Goal: Task Accomplishment & Management: Manage account settings

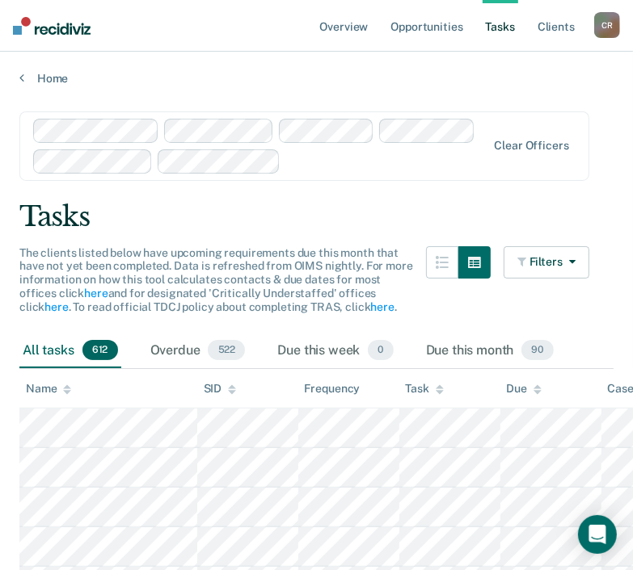
click at [388, 211] on div "Tasks" at bounding box center [316, 216] width 594 height 33
click at [362, 20] on link "Overview" at bounding box center [344, 26] width 55 height 52
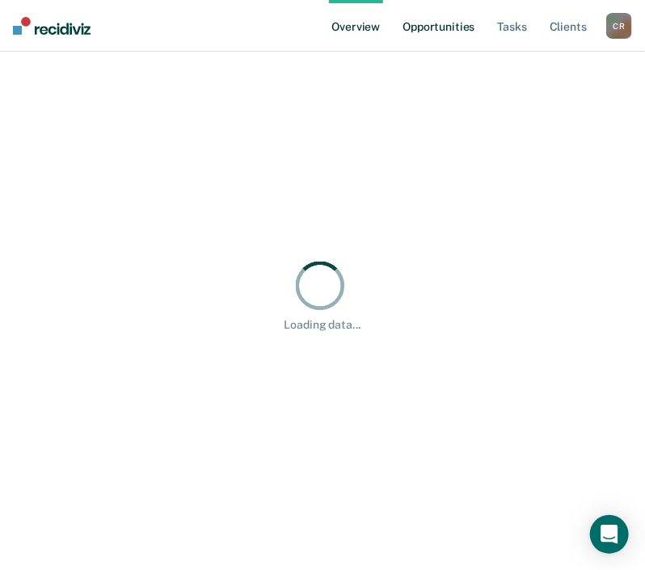
click at [431, 21] on link "Opportunities" at bounding box center [438, 26] width 78 height 52
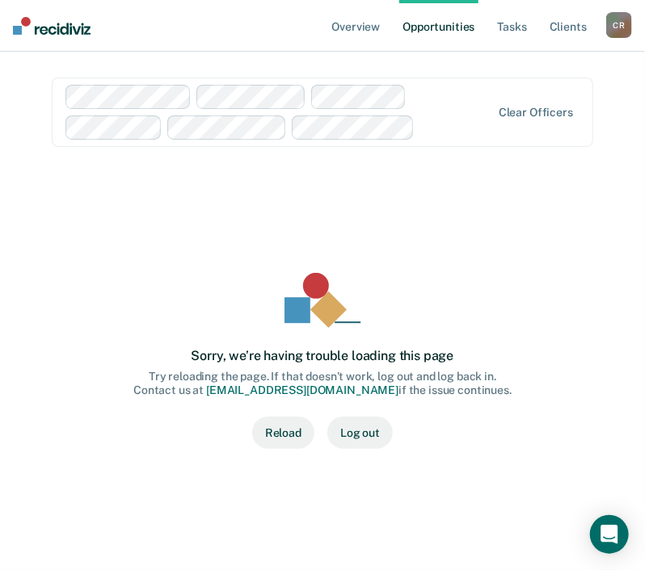
click at [278, 431] on button "Reload" at bounding box center [283, 433] width 62 height 32
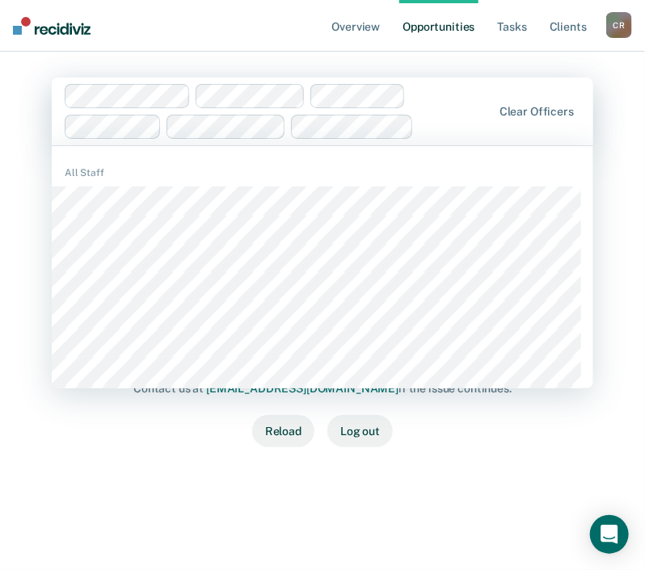
click at [523, 120] on div "Clear officers" at bounding box center [322, 112] width 541 height 68
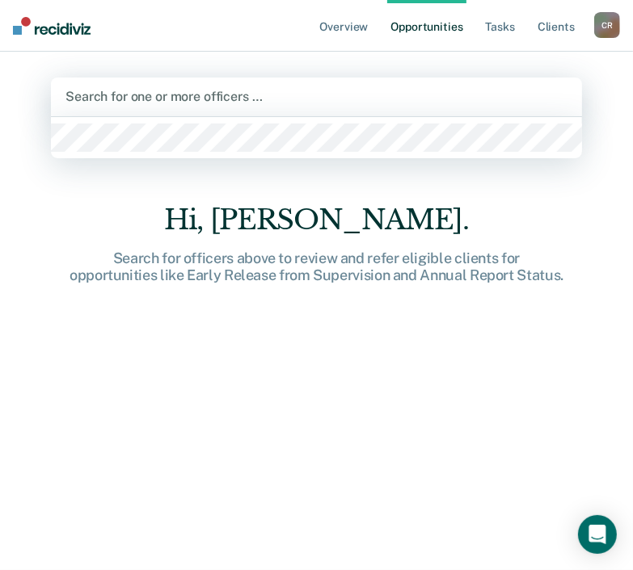
click at [408, 30] on link "Opportunities" at bounding box center [426, 26] width 78 height 52
click at [414, 93] on div at bounding box center [316, 96] width 502 height 19
click at [401, 101] on div at bounding box center [316, 96] width 502 height 19
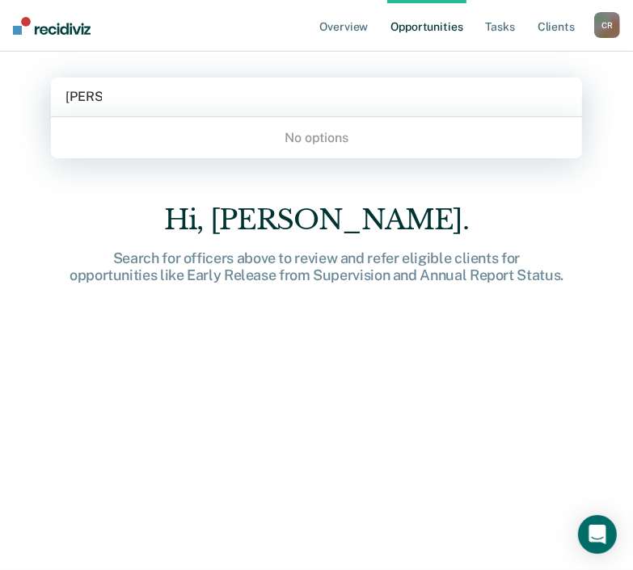
type input "Edna"
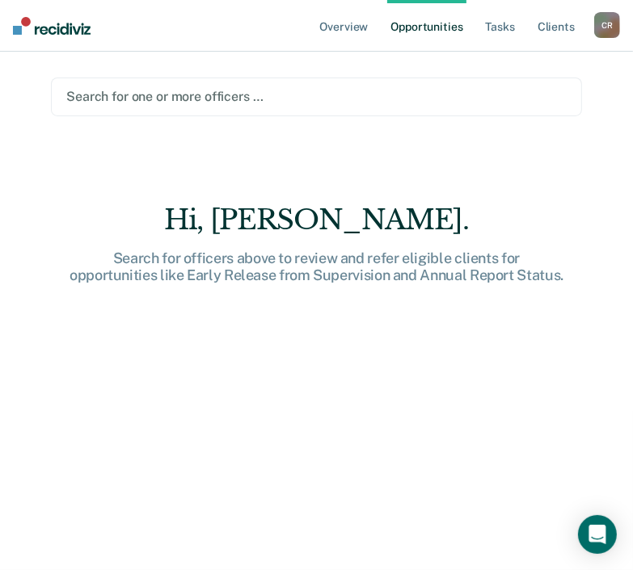
click at [279, 250] on div "Search for officers above to review and refer eligible clients for opportunitie…" at bounding box center [316, 267] width 517 height 35
click at [322, 42] on link "Overview" at bounding box center [344, 26] width 55 height 52
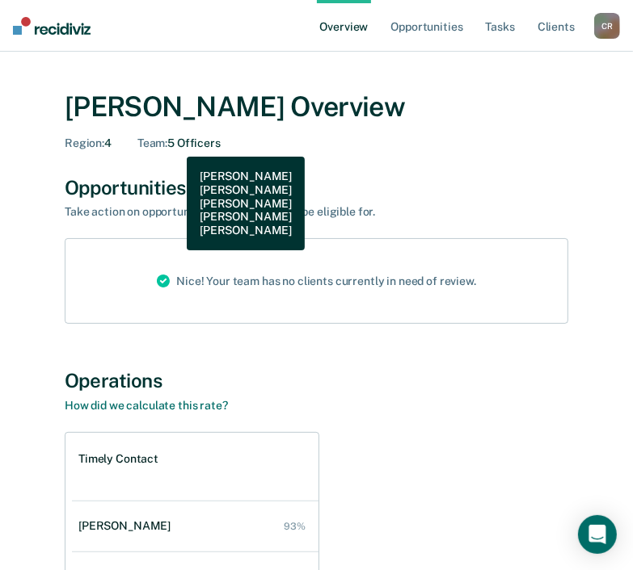
click at [174, 145] on div "Team : 5 Officers" at bounding box center [178, 144] width 83 height 14
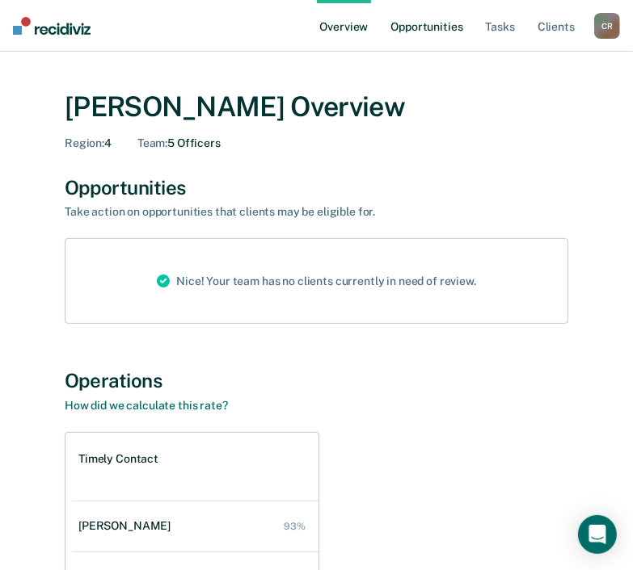
click at [438, 20] on link "Opportunities" at bounding box center [426, 26] width 78 height 52
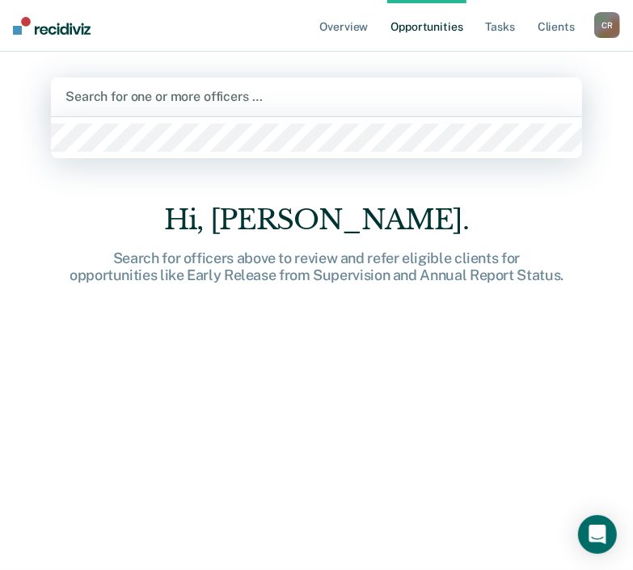
click at [376, 93] on div at bounding box center [316, 96] width 502 height 19
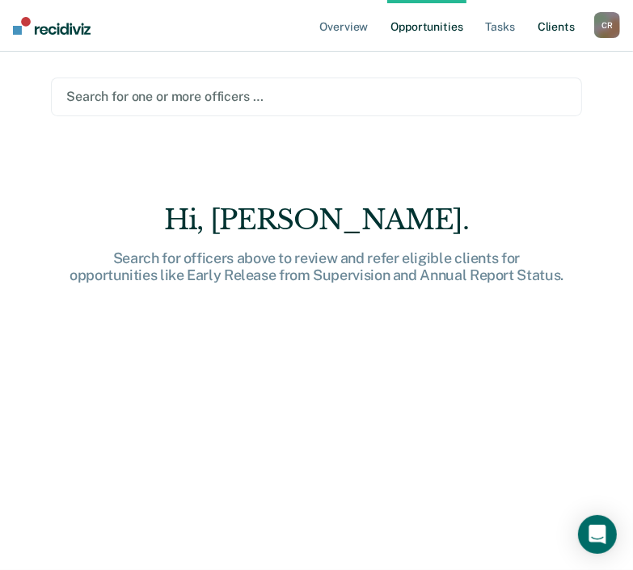
click at [558, 22] on link "Client s" at bounding box center [556, 26] width 44 height 52
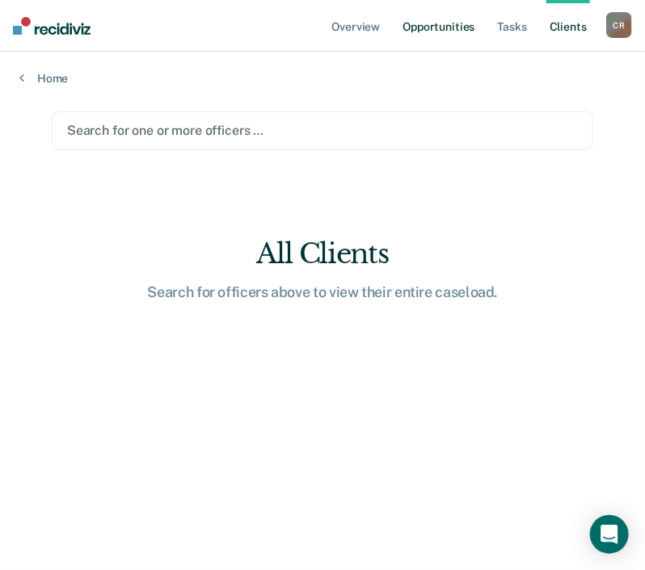
click at [444, 22] on link "Opportunities" at bounding box center [438, 26] width 78 height 52
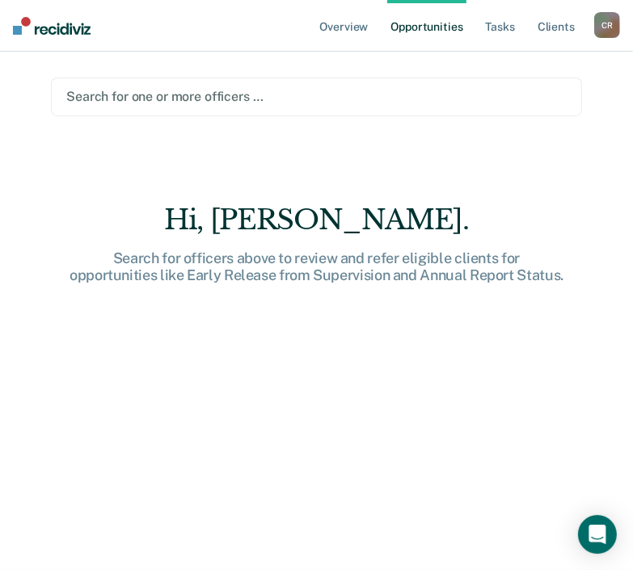
click at [330, 115] on div "Search for one or more officers …" at bounding box center [316, 97] width 531 height 39
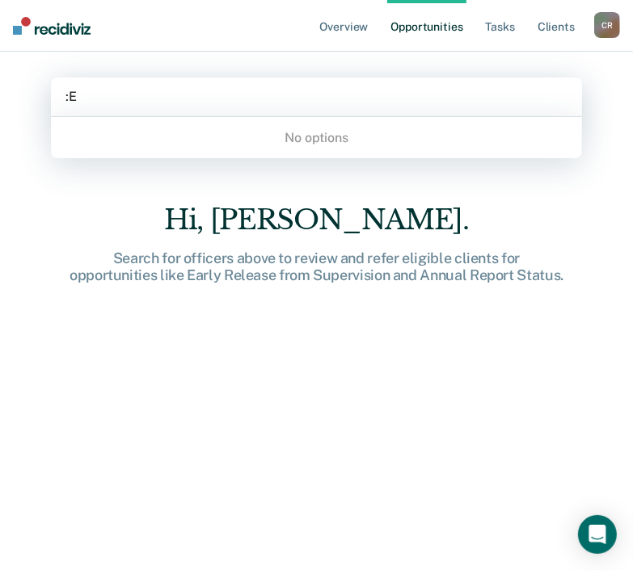
type input ":"
type input "e"
type input "P"
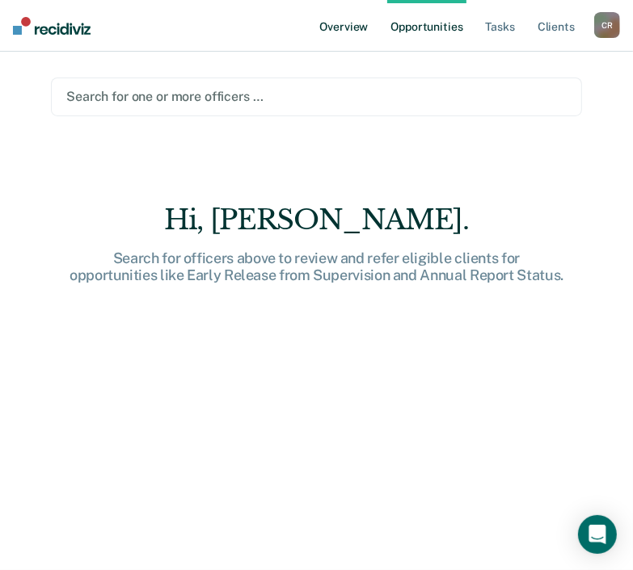
click at [338, 33] on link "Overview" at bounding box center [344, 26] width 55 height 52
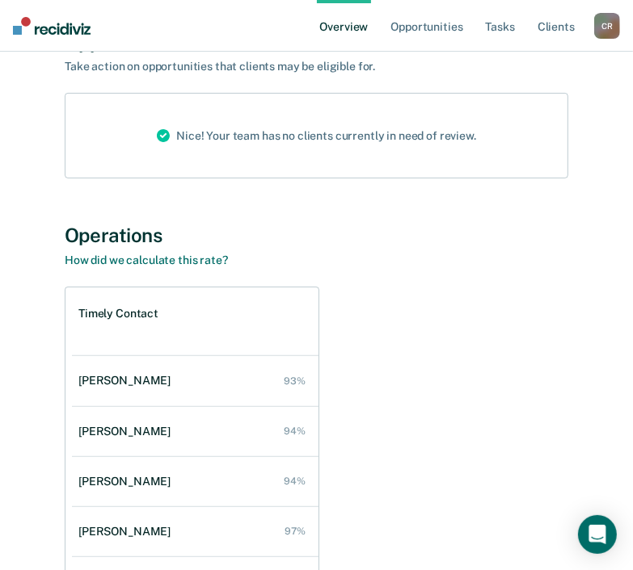
scroll to position [242, 0]
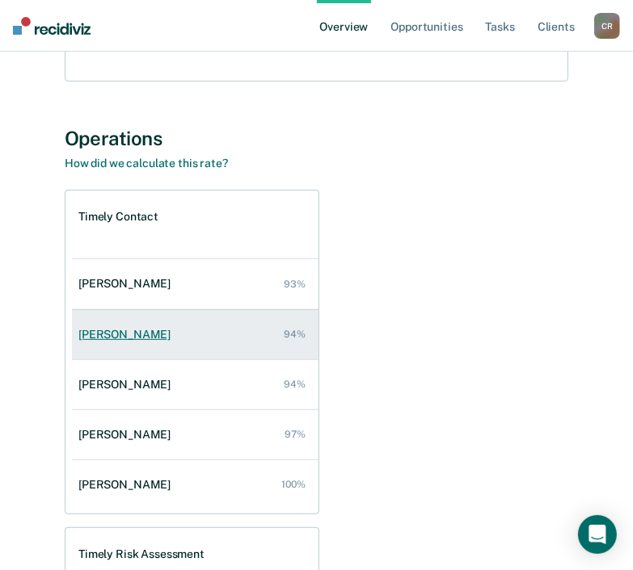
click at [113, 340] on div "[PERSON_NAME]" at bounding box center [127, 335] width 99 height 14
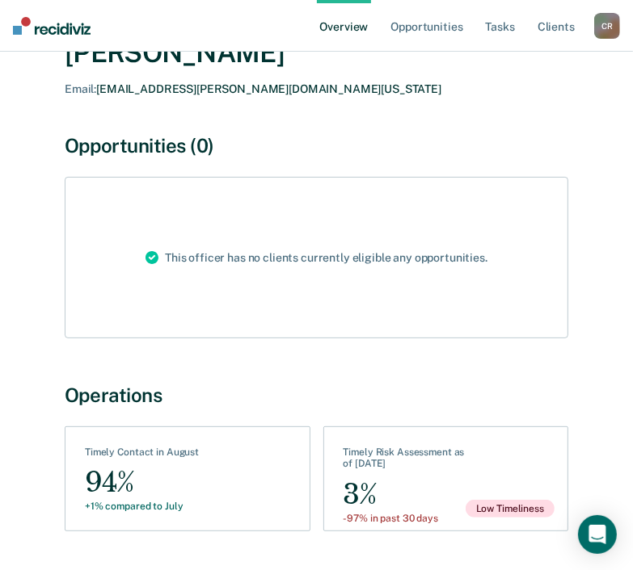
scroll to position [126, 0]
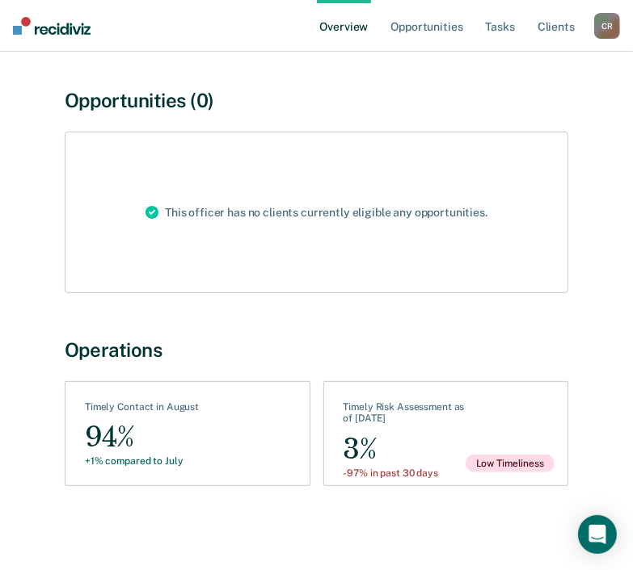
click at [435, 216] on div "This officer has no clients currently eligible any opportunities." at bounding box center [316, 212] width 368 height 160
drag, startPoint x: 435, startPoint y: 216, endPoint x: 427, endPoint y: 292, distance: 77.3
click at [427, 292] on div "This officer has no clients currently eligible any opportunities." at bounding box center [316, 213] width 503 height 162
click at [410, 33] on link "Opportunities" at bounding box center [426, 26] width 78 height 52
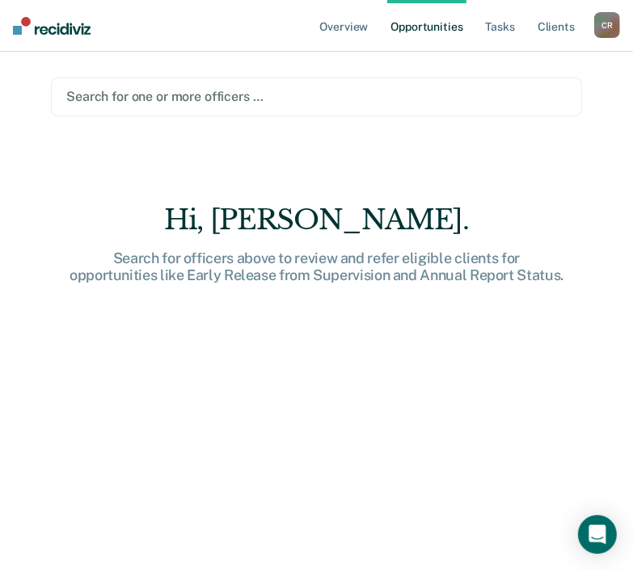
click at [317, 20] on nav "Overview Opportunities Tasks Client s Cynthia Ramirez C R Profile How it works …" at bounding box center [316, 26] width 633 height 52
click at [339, 23] on link "Overview" at bounding box center [344, 26] width 55 height 52
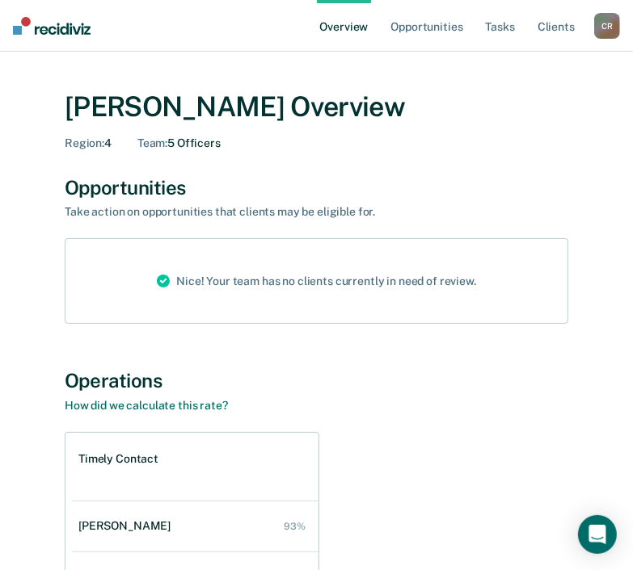
click at [306, 395] on div "Operations How did we calculate this rate?" at bounding box center [316, 391] width 503 height 44
click at [266, 281] on div "Nice! Your team has no clients currently in need of review." at bounding box center [316, 281] width 345 height 84
drag, startPoint x: 266, startPoint y: 281, endPoint x: 274, endPoint y: 306, distance: 26.3
click at [274, 306] on div "Nice! Your team has no clients currently in need of review." at bounding box center [316, 281] width 345 height 84
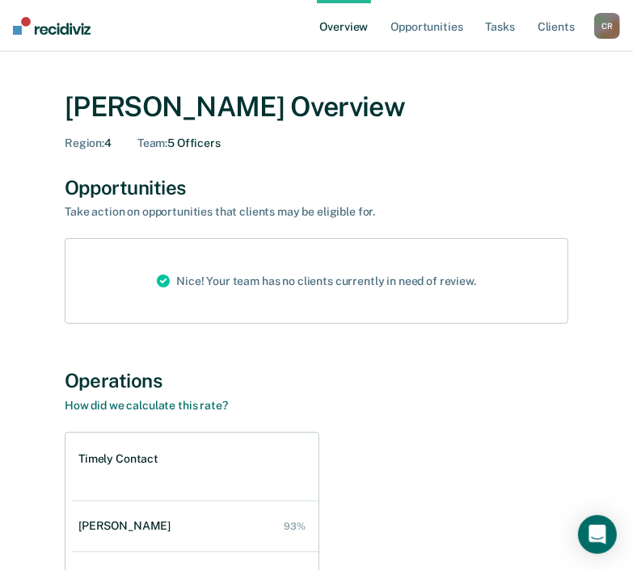
click at [191, 217] on div "Take action on opportunities that clients may be eligible for." at bounding box center [316, 212] width 503 height 14
drag, startPoint x: 191, startPoint y: 217, endPoint x: 215, endPoint y: 247, distance: 39.1
click at [215, 247] on div "Nice! Your team has no clients currently in need of review." at bounding box center [316, 281] width 345 height 84
click at [411, 30] on link "Opportunities" at bounding box center [426, 26] width 78 height 52
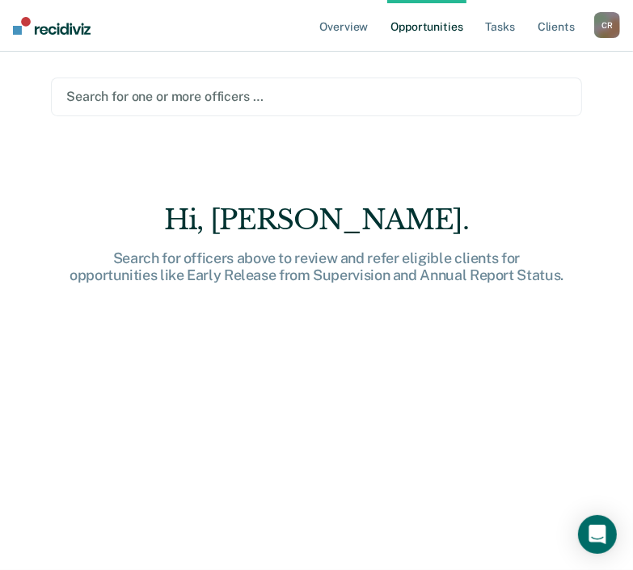
click at [411, 30] on link "Opportunities" at bounding box center [426, 26] width 78 height 52
click at [501, 23] on link "Tasks" at bounding box center [500, 26] width 36 height 52
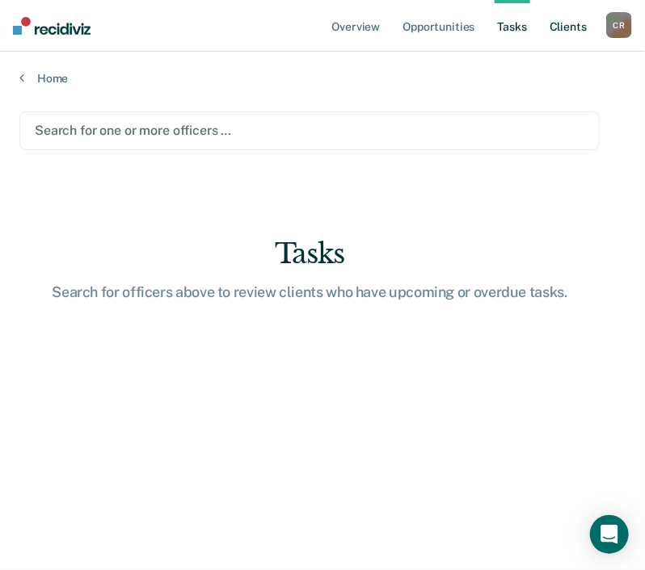
click at [561, 32] on link "Client s" at bounding box center [568, 26] width 44 height 52
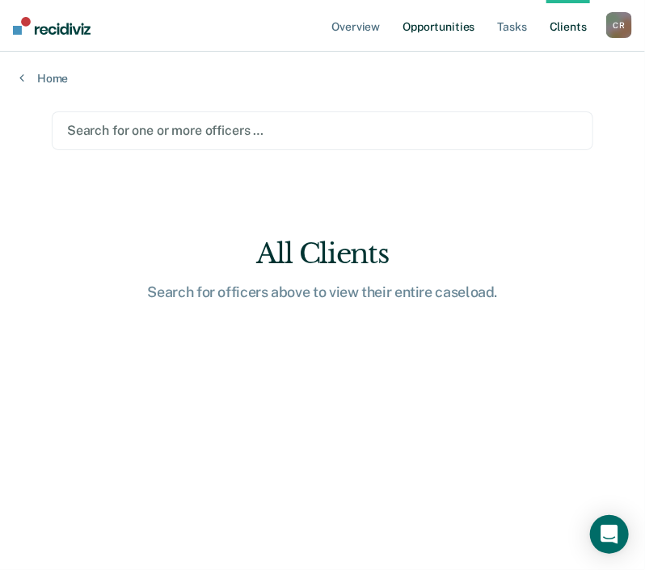
click at [429, 27] on link "Opportunities" at bounding box center [438, 26] width 78 height 52
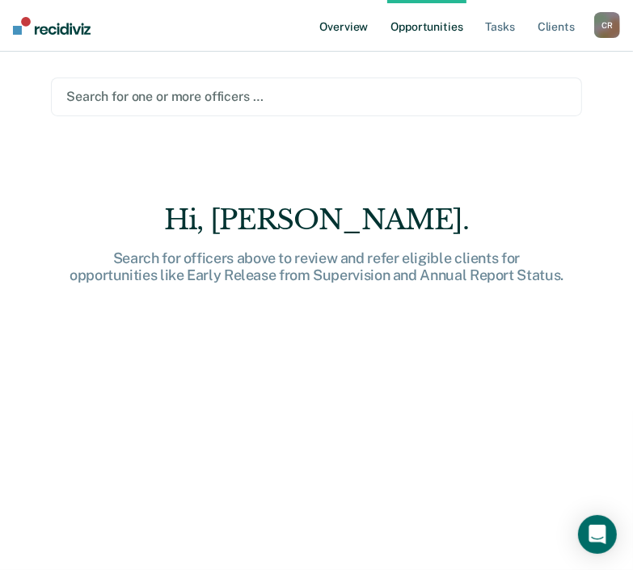
click at [323, 19] on link "Overview" at bounding box center [344, 26] width 55 height 52
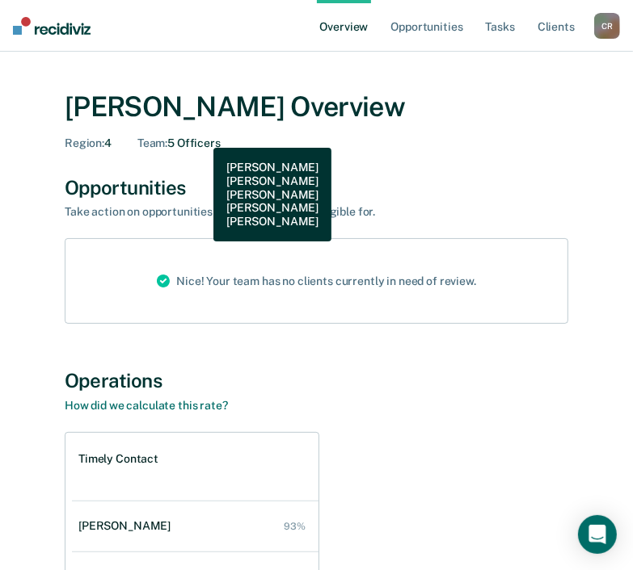
click at [201, 137] on div "Team : 5 Officers" at bounding box center [178, 144] width 83 height 14
click at [201, 136] on div "Cynthia Ramirez Overview Region : 4 Team : 5 Officers" at bounding box center [316, 120] width 503 height 60
drag, startPoint x: 201, startPoint y: 136, endPoint x: 150, endPoint y: 169, distance: 60.7
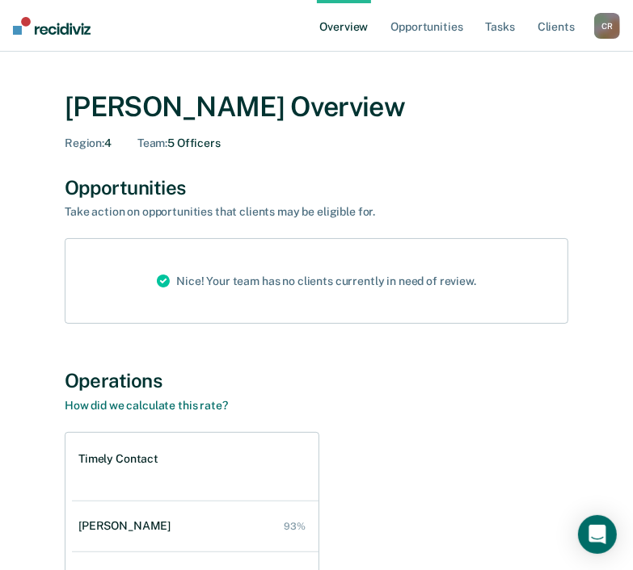
click at [99, 139] on span "Region :" at bounding box center [85, 143] width 40 height 13
drag, startPoint x: 99, startPoint y: 139, endPoint x: 85, endPoint y: 170, distance: 34.4
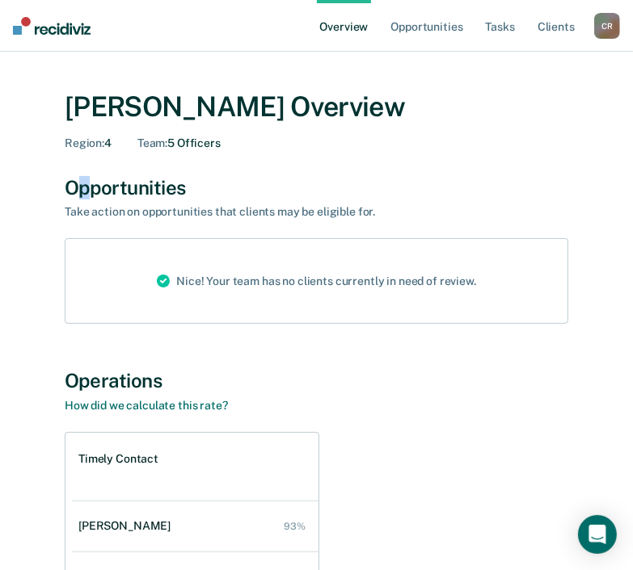
click at [603, 25] on div "C R" at bounding box center [607, 26] width 26 height 26
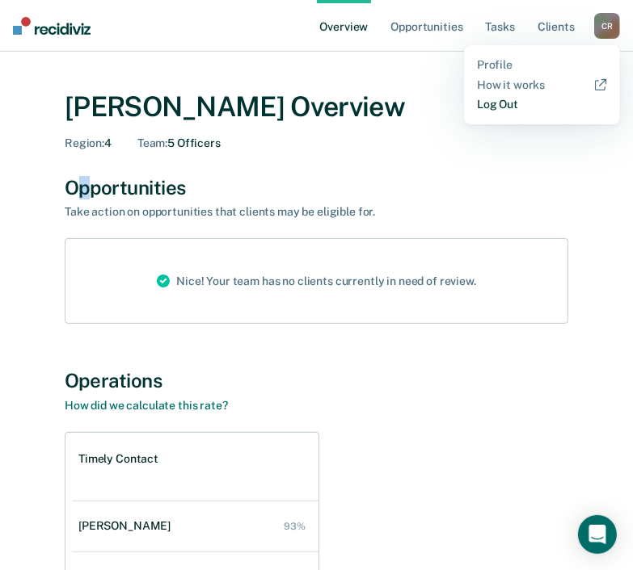
click at [514, 102] on link "Log Out" at bounding box center [542, 105] width 130 height 14
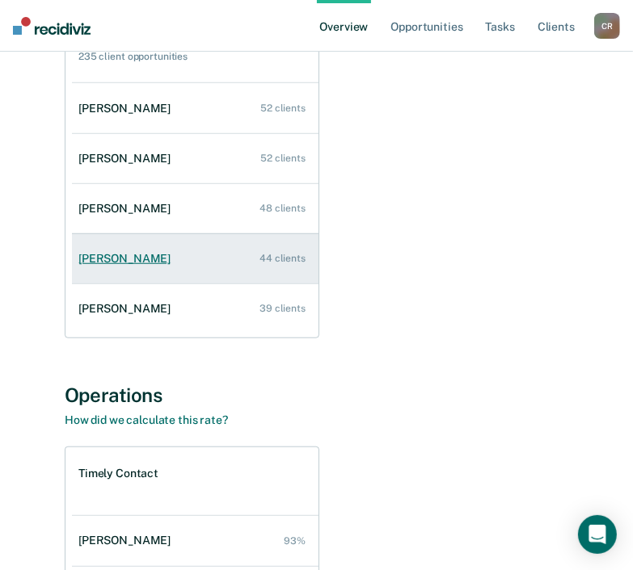
scroll to position [565, 0]
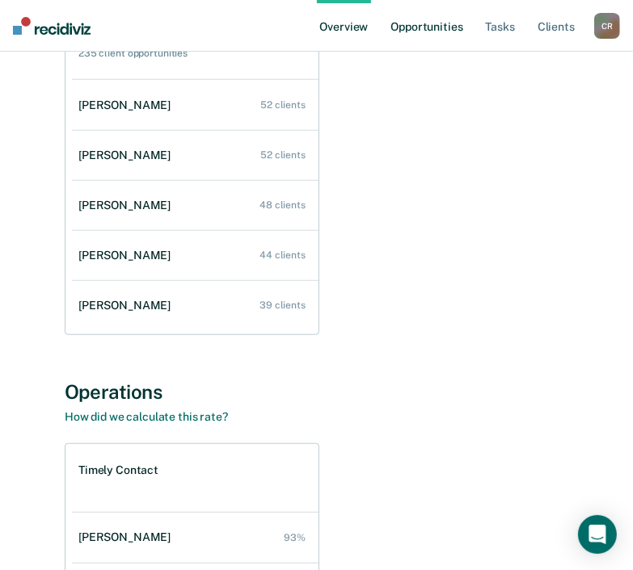
click at [418, 32] on link "Opportunities" at bounding box center [426, 26] width 78 height 52
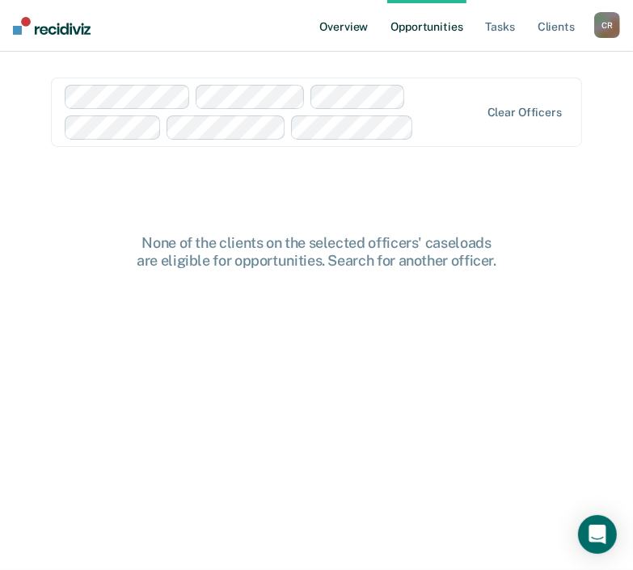
click at [338, 23] on link "Overview" at bounding box center [344, 26] width 55 height 52
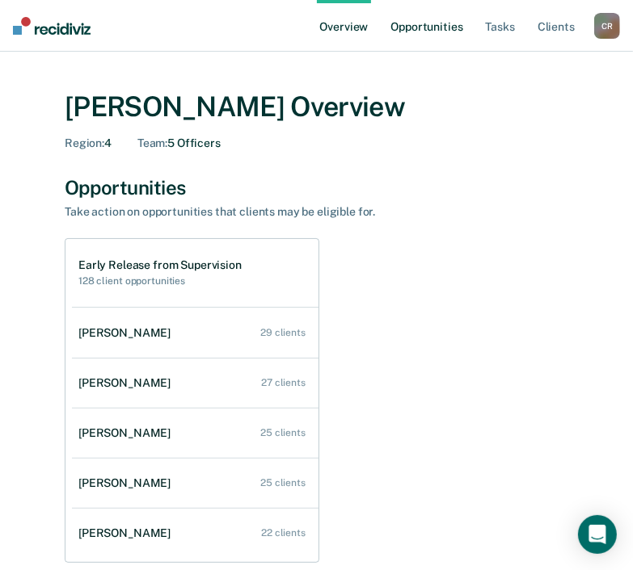
click at [427, 23] on link "Opportunities" at bounding box center [426, 26] width 78 height 52
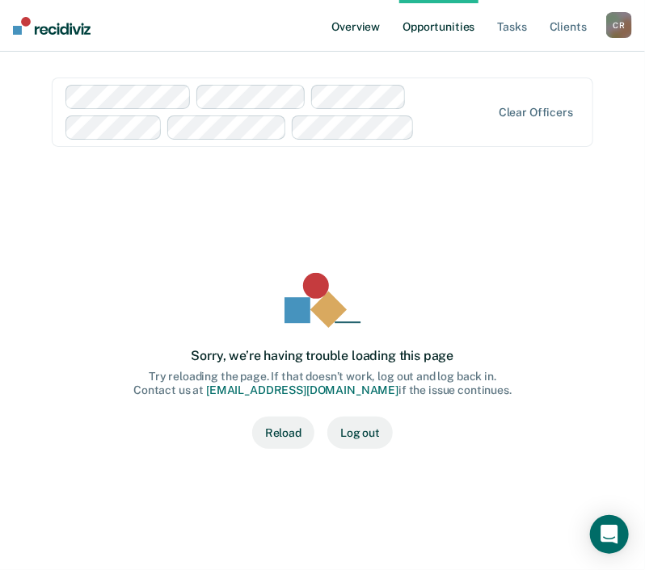
click at [378, 38] on link "Overview" at bounding box center [356, 26] width 55 height 52
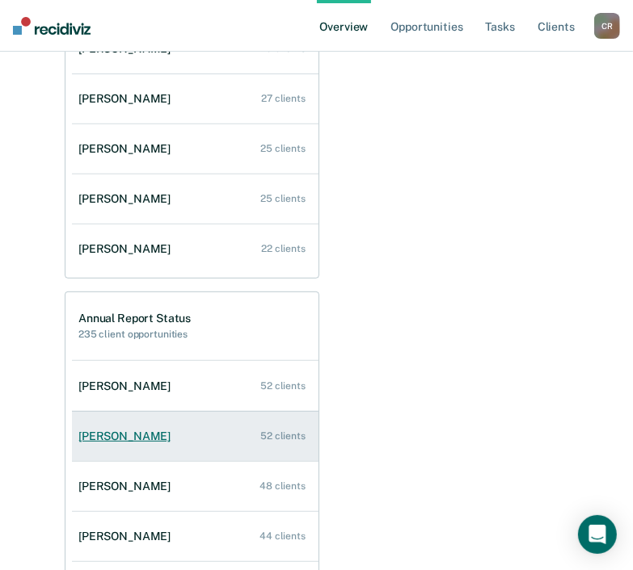
scroll to position [323, 0]
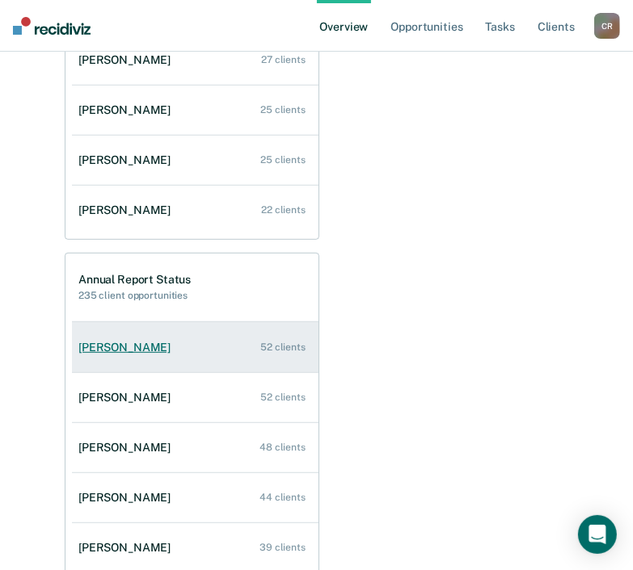
click at [103, 347] on div "[PERSON_NAME]" at bounding box center [127, 348] width 99 height 14
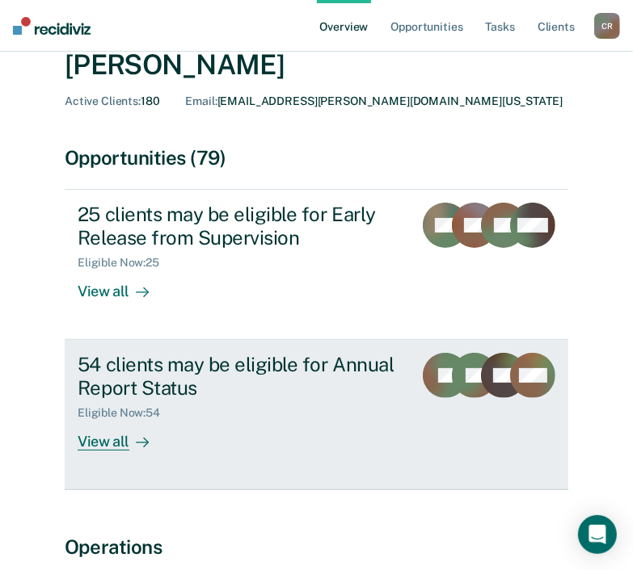
scroll to position [162, 0]
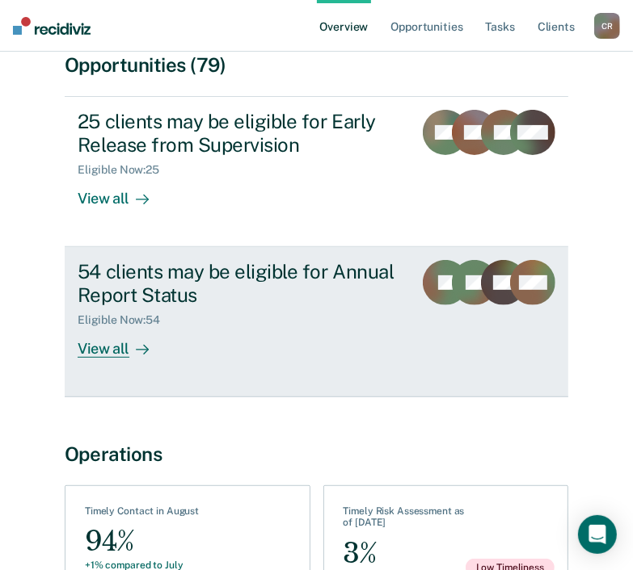
click at [259, 292] on div "54 clients may be eligible for Annual Report Status" at bounding box center [239, 283] width 322 height 47
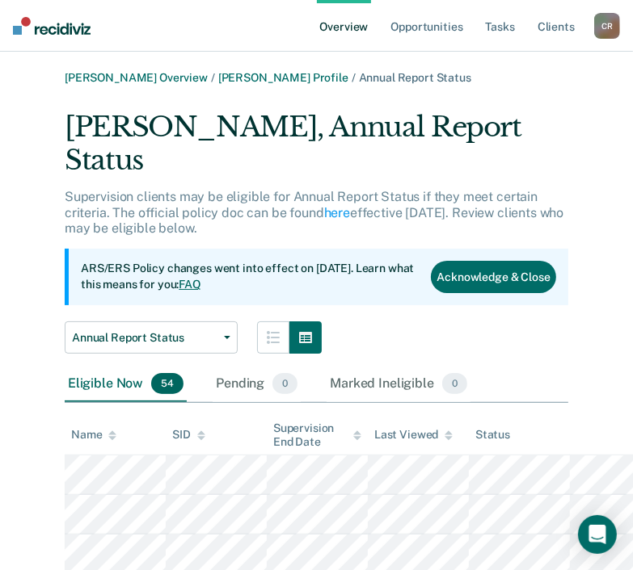
click at [259, 132] on div "[PERSON_NAME], Annual Report Status" at bounding box center [316, 150] width 503 height 79
drag, startPoint x: 259, startPoint y: 132, endPoint x: 217, endPoint y: 158, distance: 50.0
click at [217, 189] on p "Supervision clients may be eligible for Annual Report Status if they meet certa…" at bounding box center [314, 212] width 498 height 46
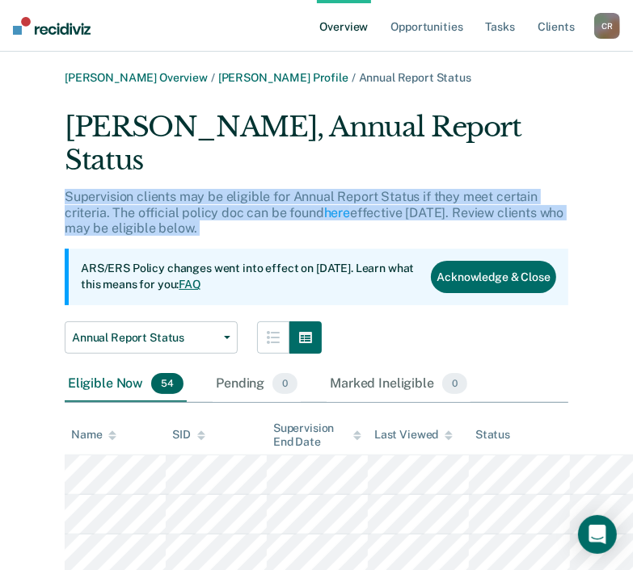
click at [217, 189] on p "Supervision clients may be eligible for Annual Report Status if they meet certa…" at bounding box center [314, 212] width 498 height 46
drag, startPoint x: 217, startPoint y: 158, endPoint x: 189, endPoint y: 167, distance: 29.1
click at [189, 189] on p "Supervision clients may be eligible for Annual Report Status if they meet certa…" at bounding box center [314, 212] width 498 height 46
click at [179, 189] on p "Supervision clients may be eligible for Annual Report Status if they meet certa…" at bounding box center [314, 212] width 498 height 46
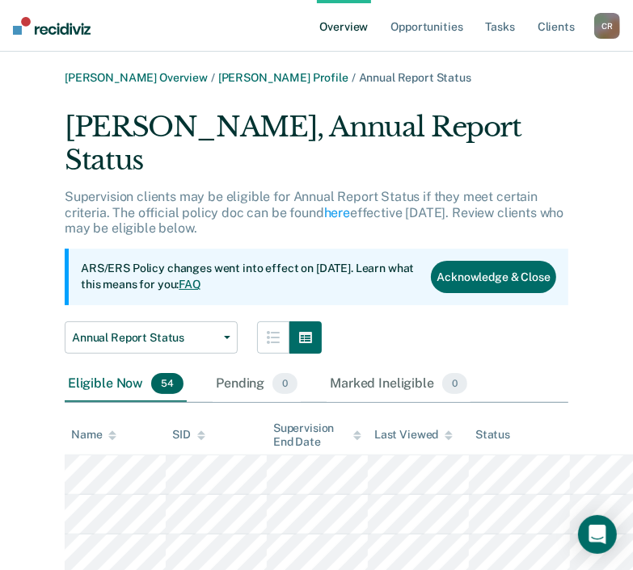
click at [255, 261] on p "ARS/ERS Policy changes went into effect on [DATE]. Learn what this means for yo…" at bounding box center [249, 277] width 337 height 32
click at [540, 35] on link "Client s" at bounding box center [556, 26] width 44 height 52
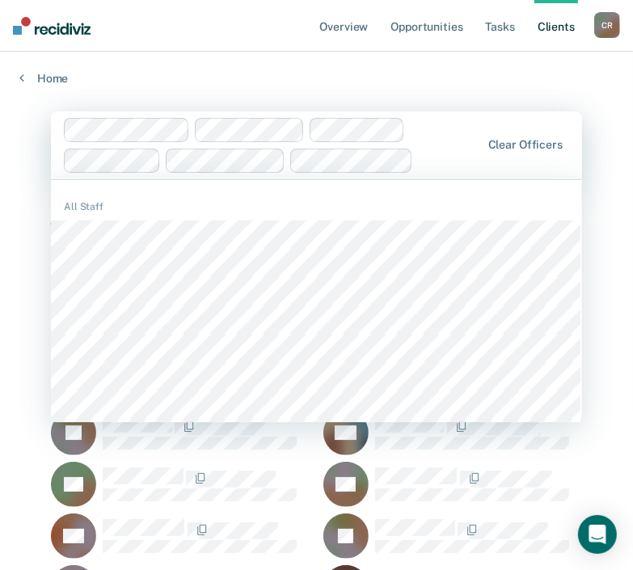
click at [460, 146] on div at bounding box center [273, 145] width 418 height 55
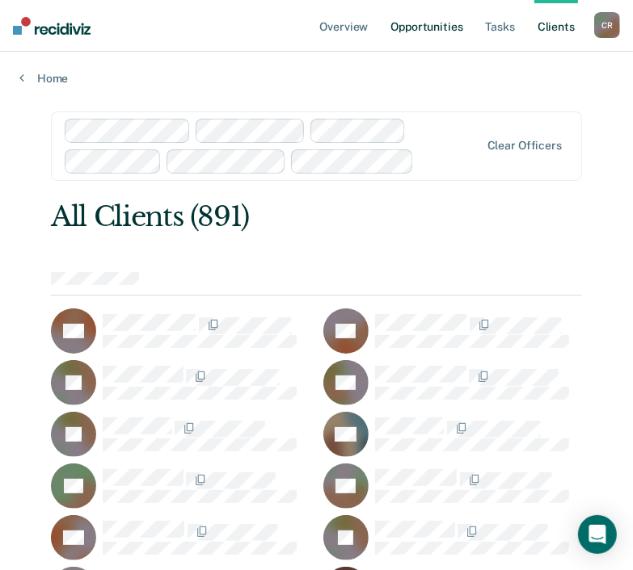
click at [408, 26] on link "Opportunities" at bounding box center [426, 26] width 78 height 52
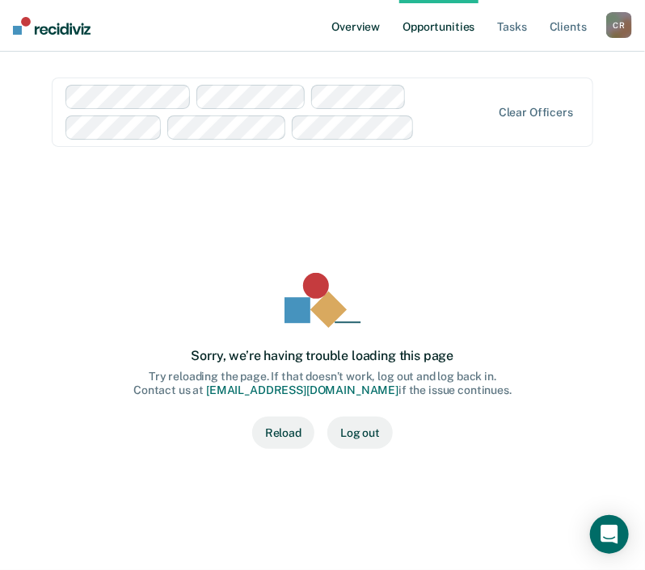
click at [359, 17] on link "Overview" at bounding box center [356, 26] width 55 height 52
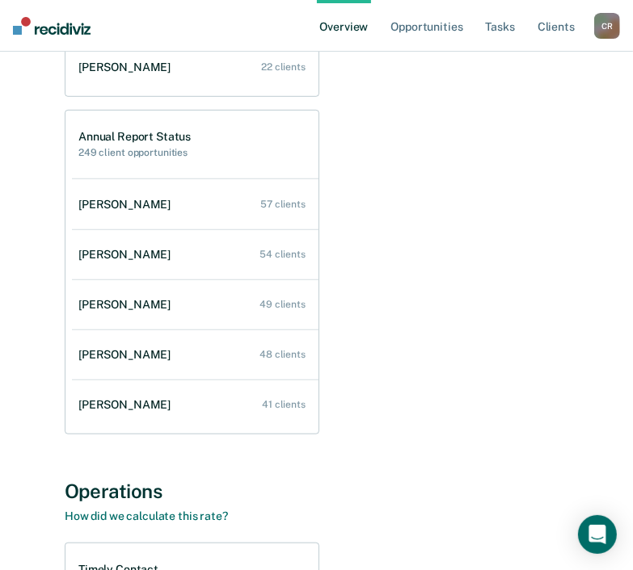
scroll to position [485, 0]
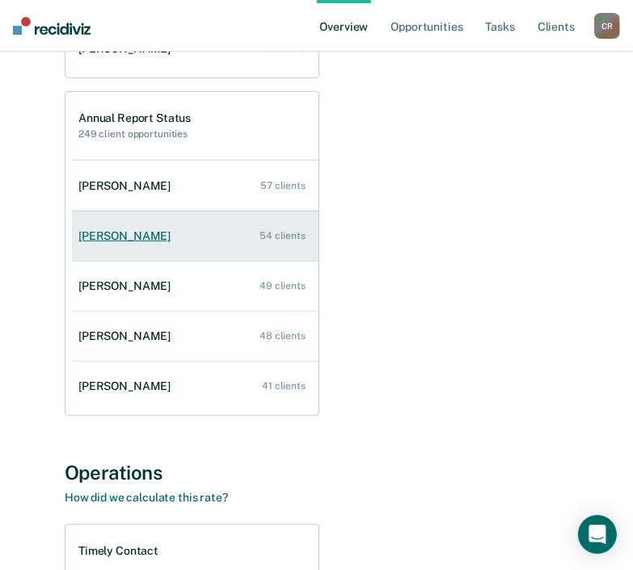
click at [118, 241] on div "[PERSON_NAME]" at bounding box center [127, 236] width 99 height 14
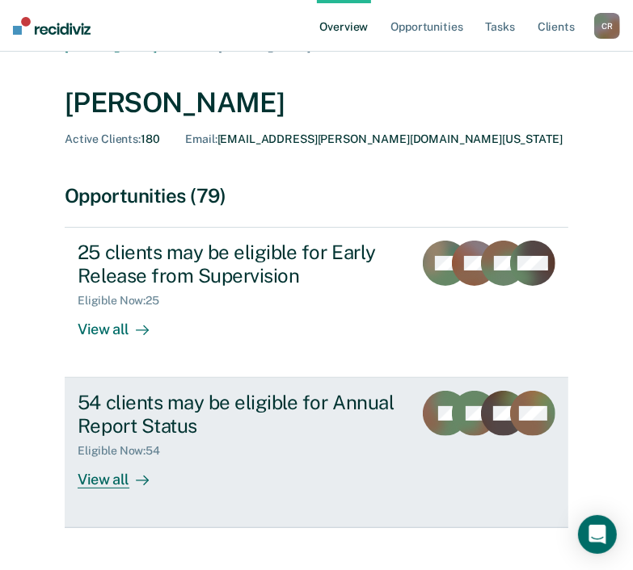
scroll to position [81, 0]
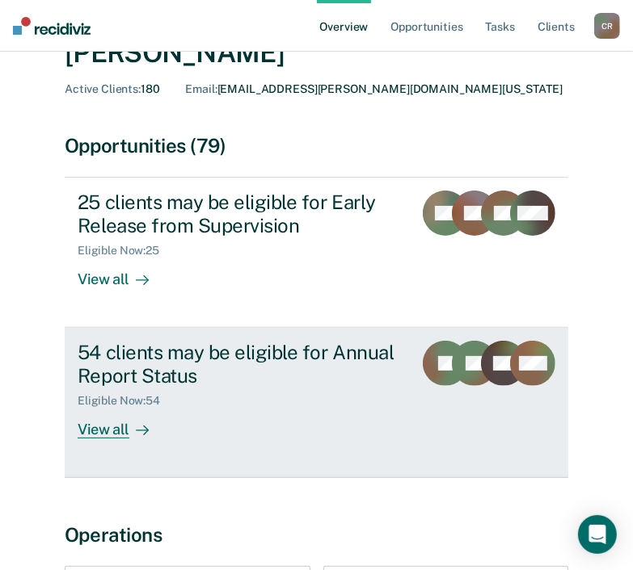
click at [110, 427] on div "View all" at bounding box center [123, 424] width 90 height 32
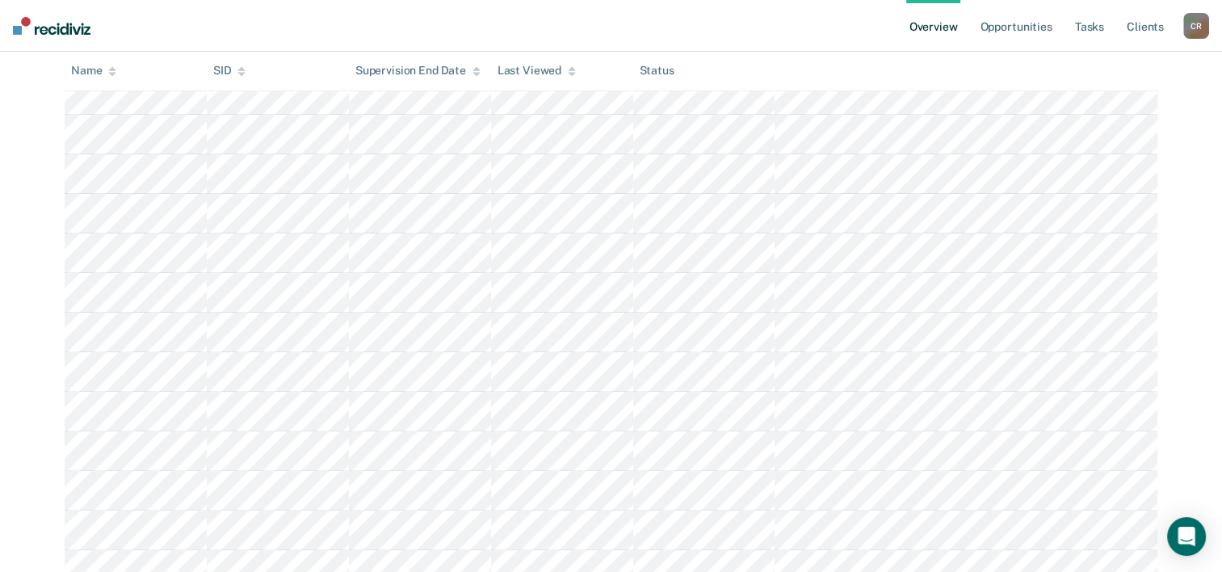
scroll to position [81, 0]
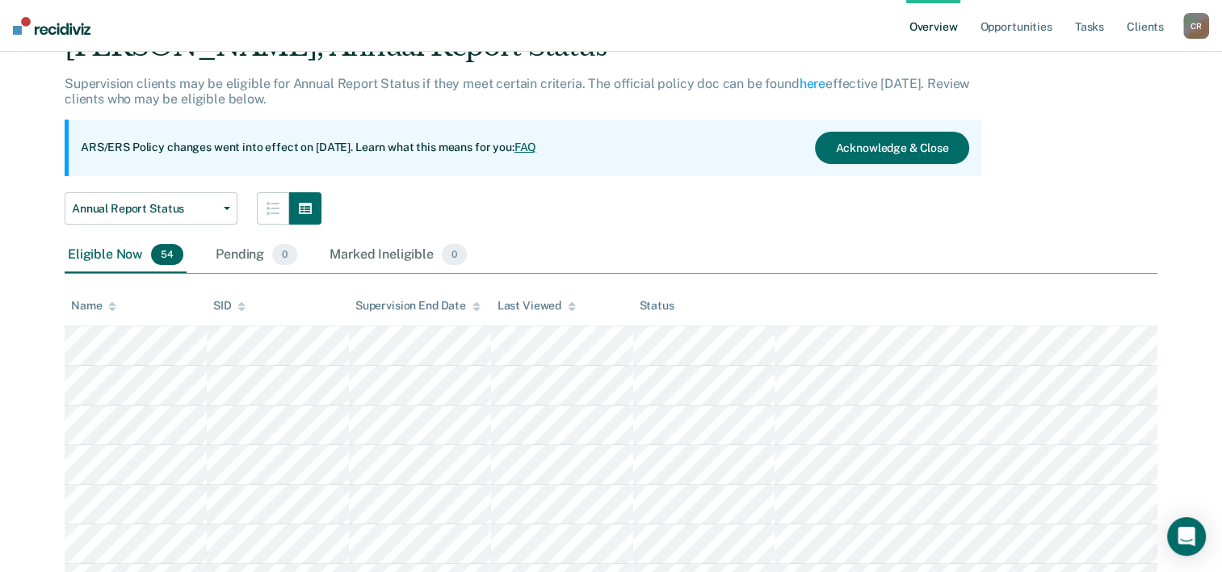
click at [111, 305] on icon at bounding box center [112, 304] width 8 height 4
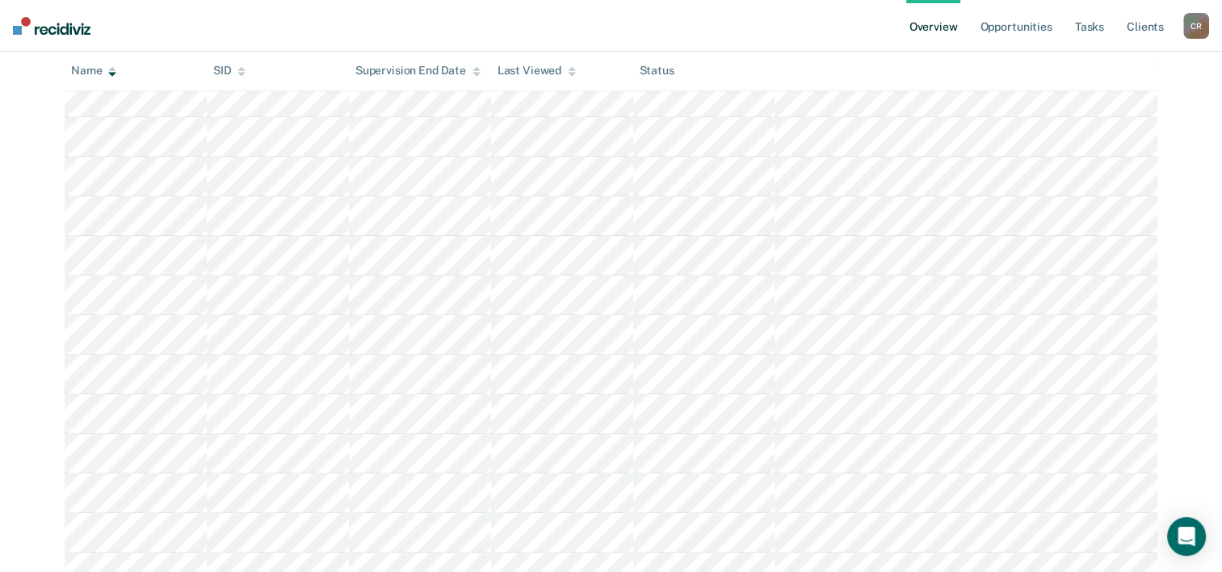
scroll to position [727, 0]
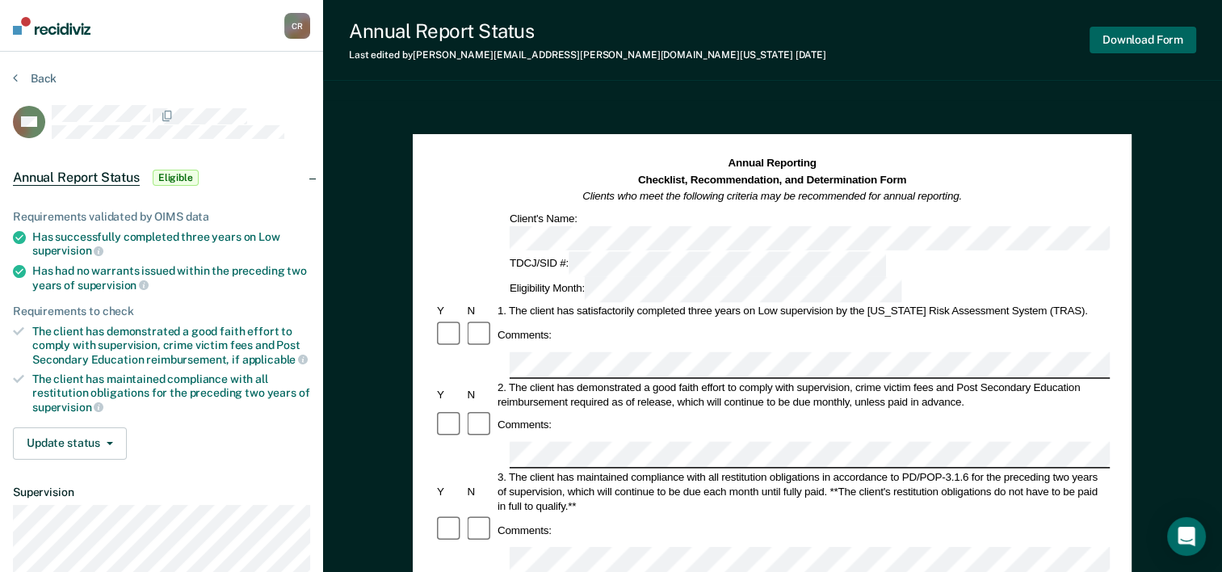
click at [644, 40] on button "Download Form" at bounding box center [1143, 40] width 107 height 27
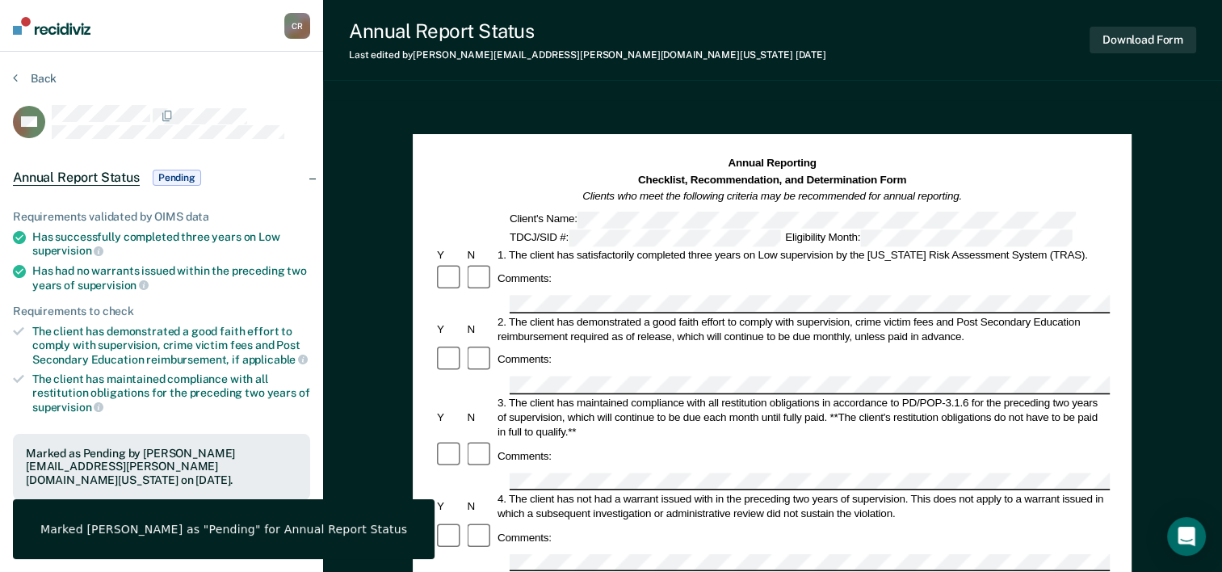
click at [544, 99] on div "Annual Report Status Last edited by [PERSON_NAME][EMAIL_ADDRESS][PERSON_NAME][D…" at bounding box center [772, 561] width 899 height 1123
click at [38, 65] on section "Back RH Annual Report Status Pending Requirements validated by OIMS data Has su…" at bounding box center [161, 456] width 323 height 809
click at [39, 72] on button "Back" at bounding box center [35, 78] width 44 height 15
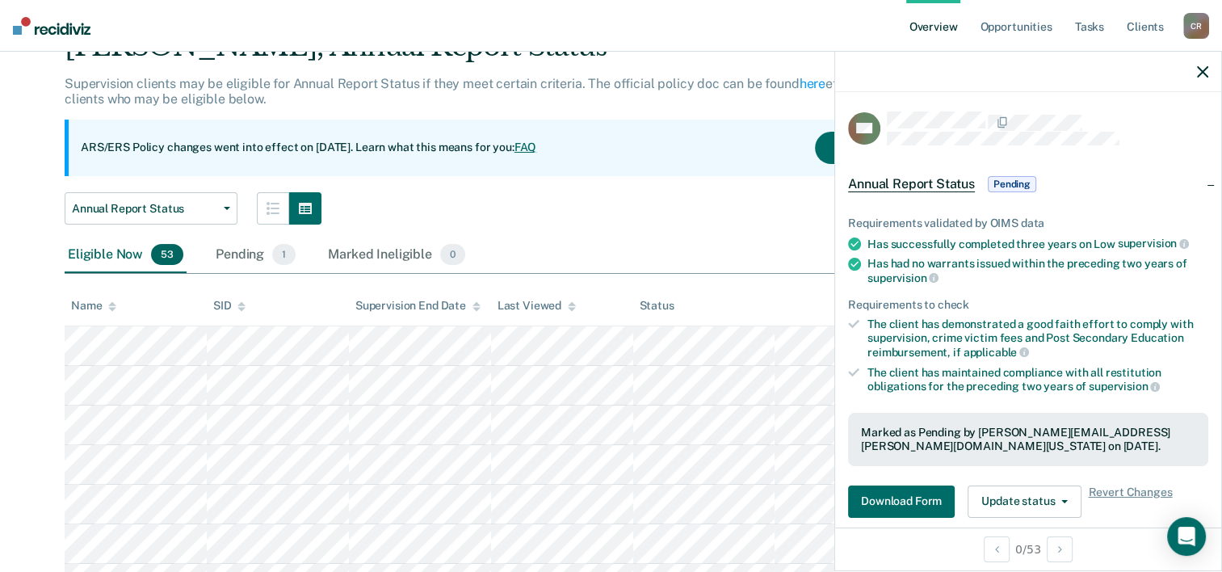
scroll to position [162, 0]
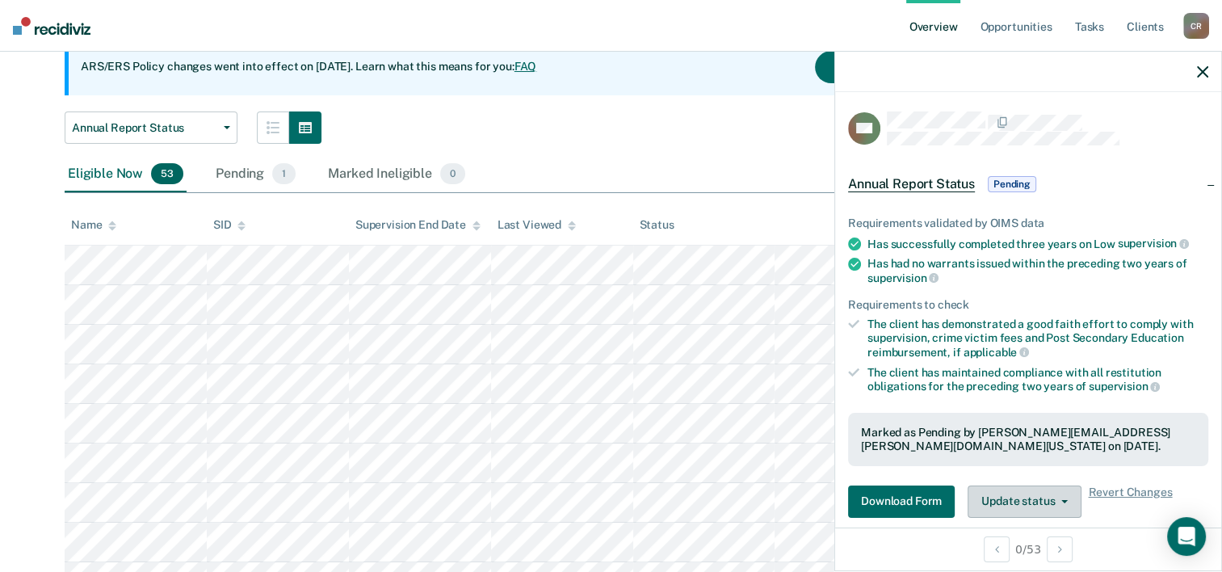
click at [644, 493] on button "Update status" at bounding box center [1025, 502] width 114 height 32
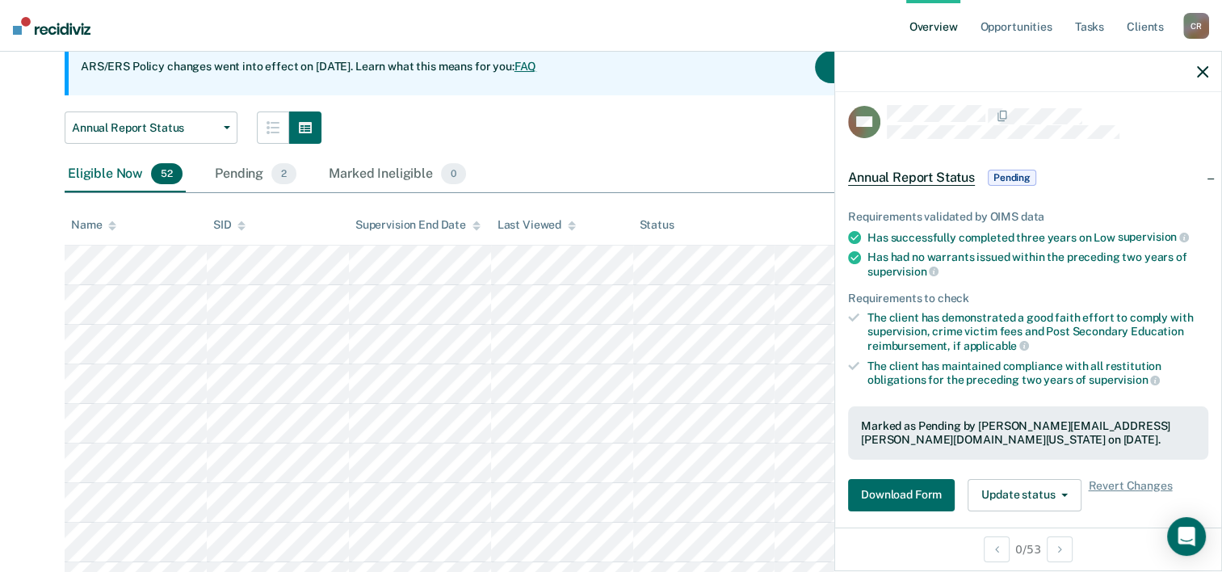
scroll to position [0, 0]
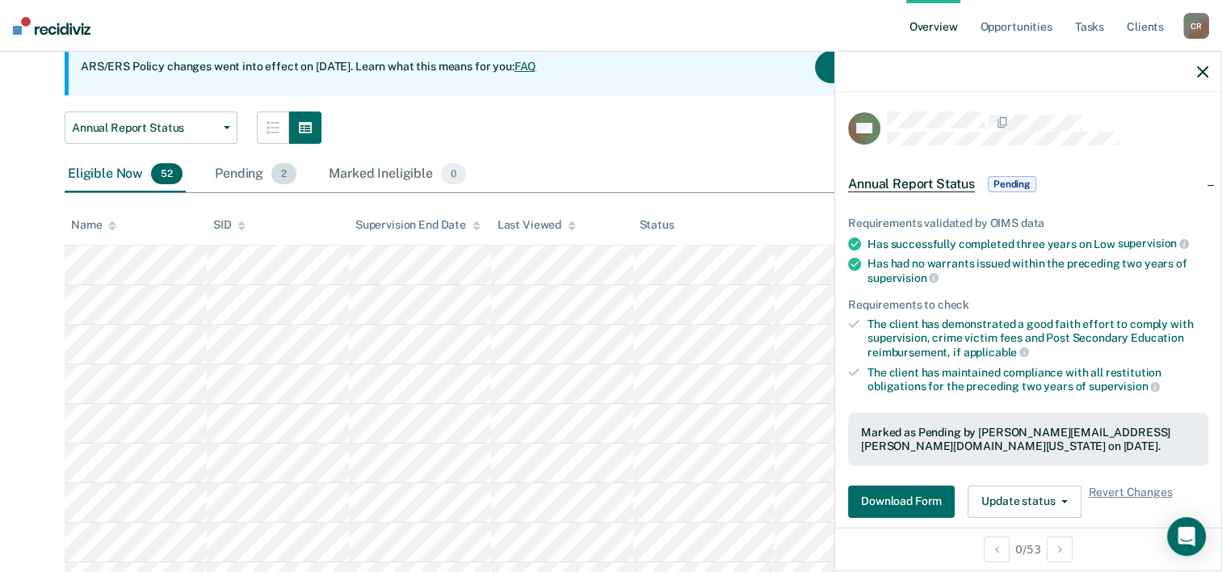
click at [278, 174] on span "2" at bounding box center [283, 173] width 25 height 21
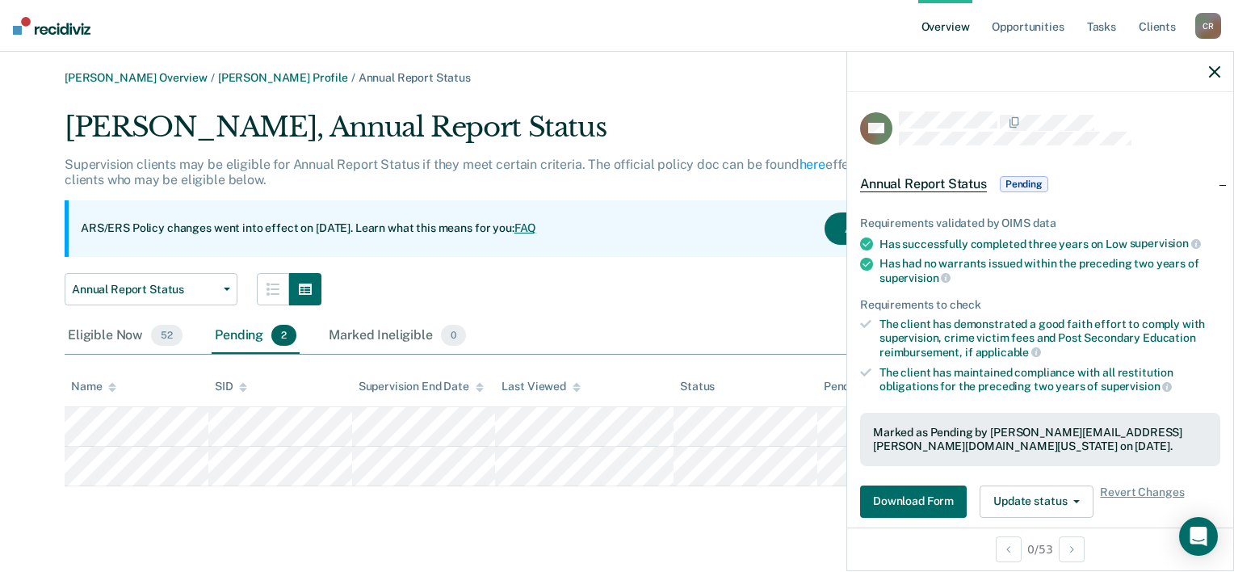
click at [644, 343] on div "Eligible Now 52 Pending 2 Marked Ineligible 0" at bounding box center [617, 336] width 1105 height 36
click at [644, 531] on main "[PERSON_NAME] Overview / [PERSON_NAME] Profile / Annual Report Status [PERSON_N…" at bounding box center [617, 312] width 1234 height 520
click at [153, 325] on div "Eligible Now 52" at bounding box center [125, 336] width 121 height 36
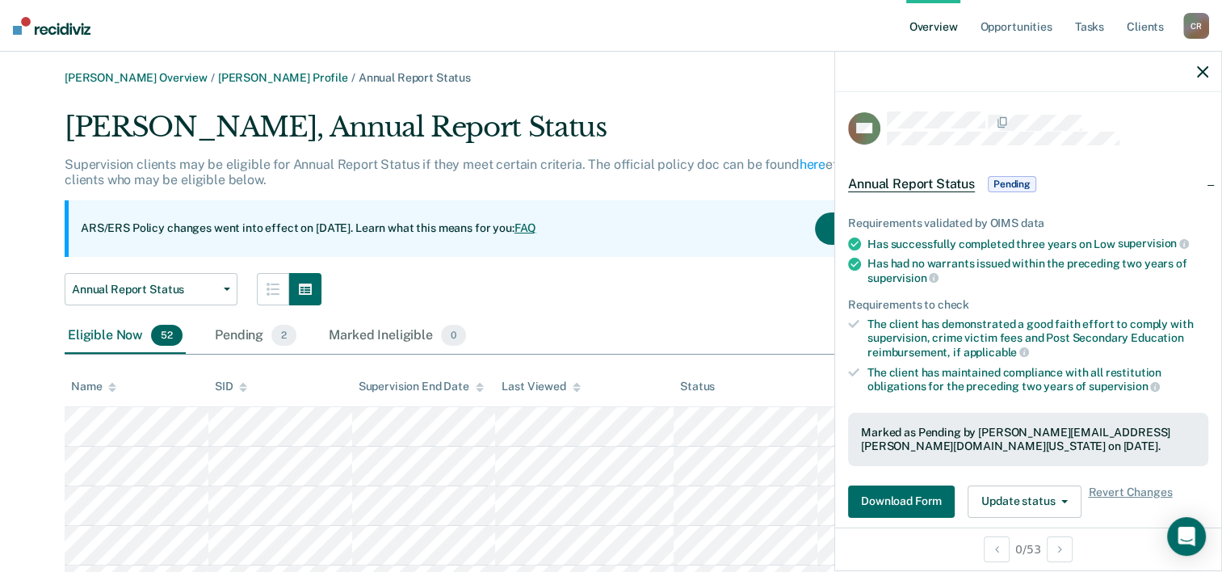
click at [155, 341] on span "52" at bounding box center [167, 335] width 32 height 21
click at [249, 334] on div "Pending 2" at bounding box center [256, 336] width 88 height 36
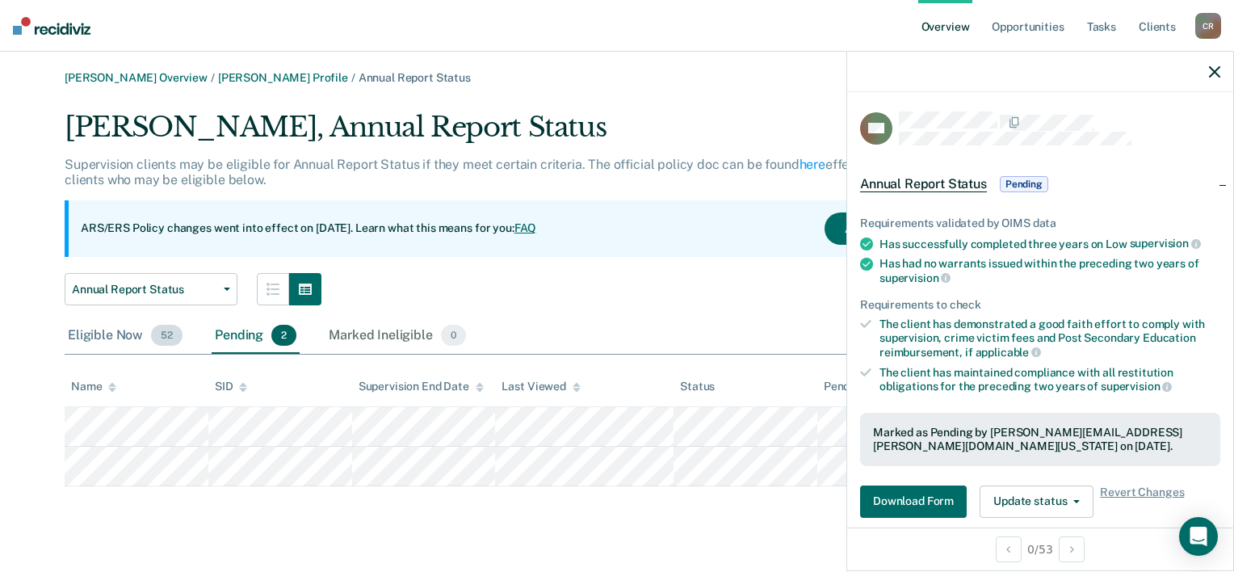
click at [120, 343] on div "Eligible Now 52" at bounding box center [125, 336] width 121 height 36
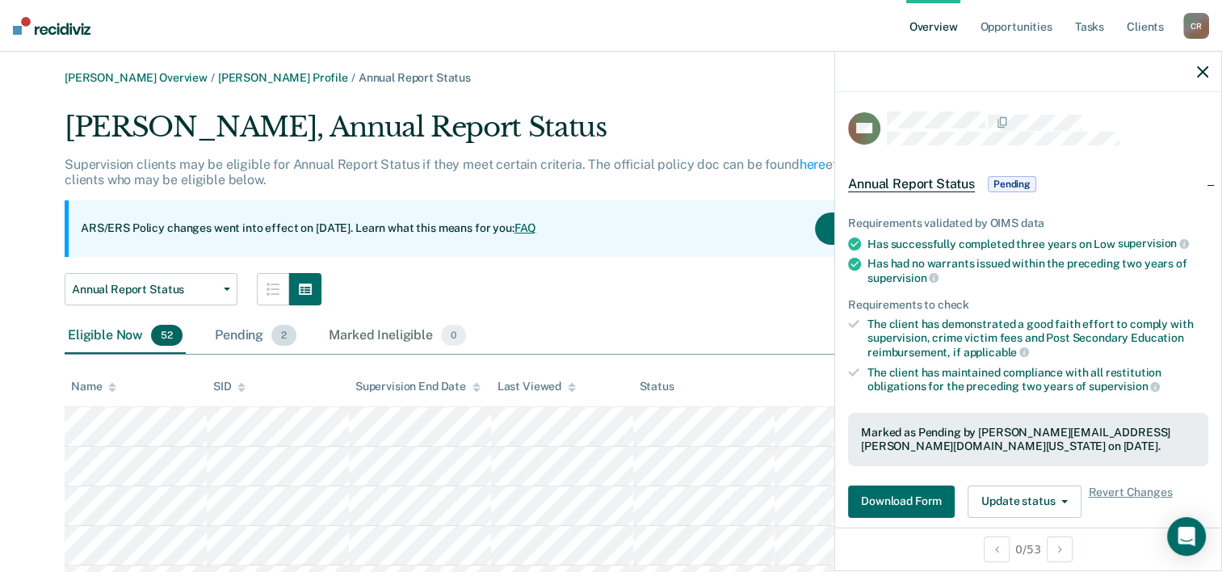
click at [238, 328] on div "Pending 2" at bounding box center [256, 336] width 88 height 36
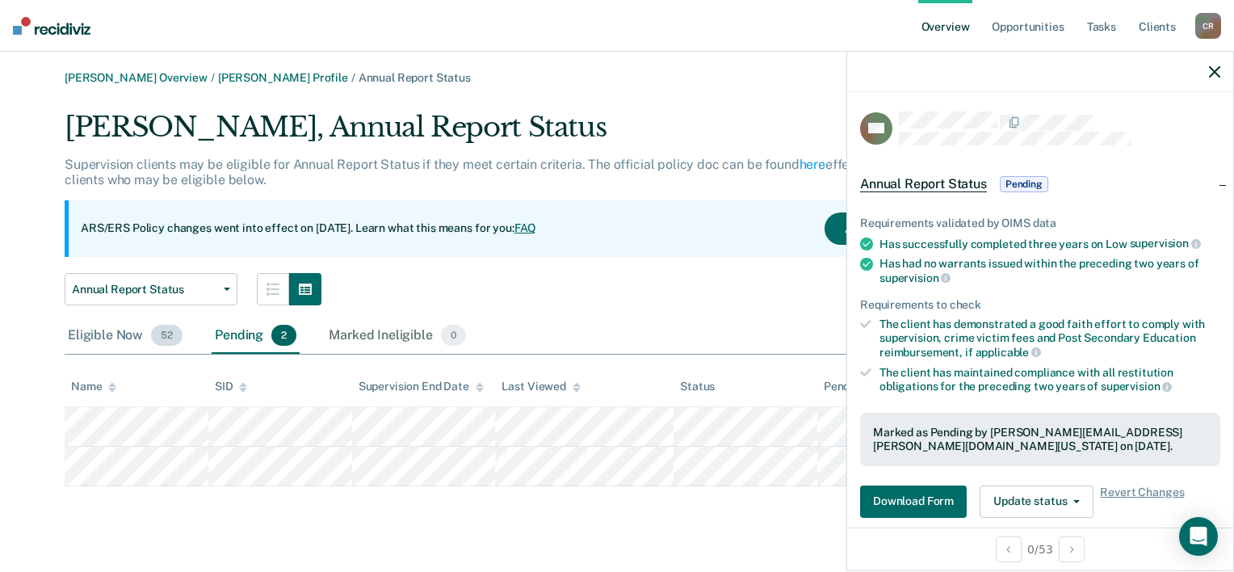
click at [158, 336] on span "52" at bounding box center [167, 335] width 32 height 21
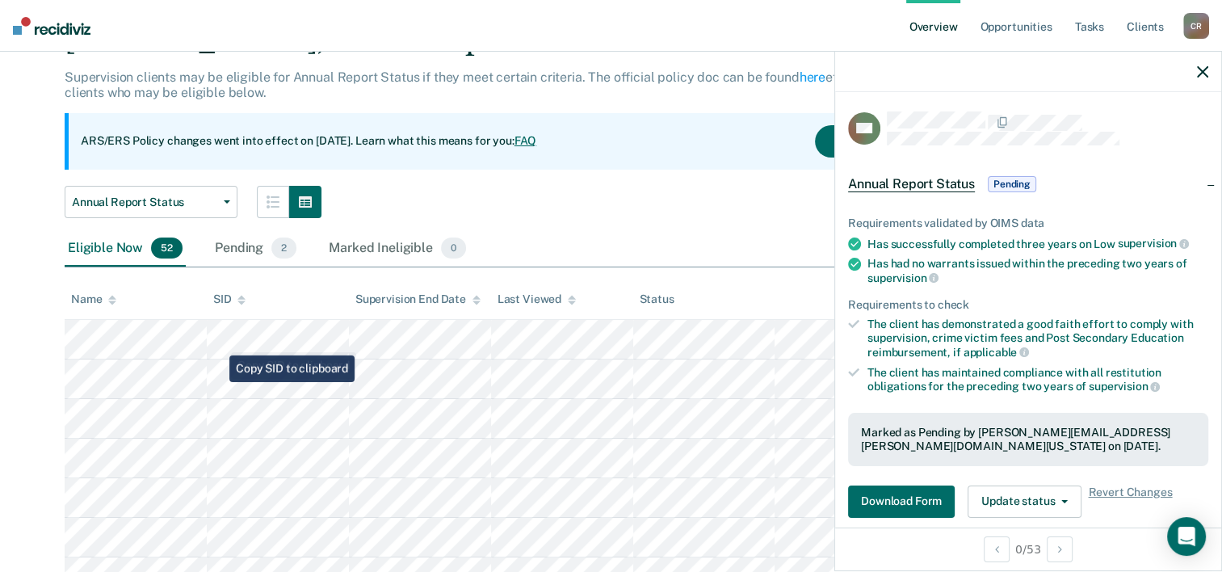
scroll to position [86, 0]
click at [94, 301] on div "Name" at bounding box center [93, 300] width 45 height 14
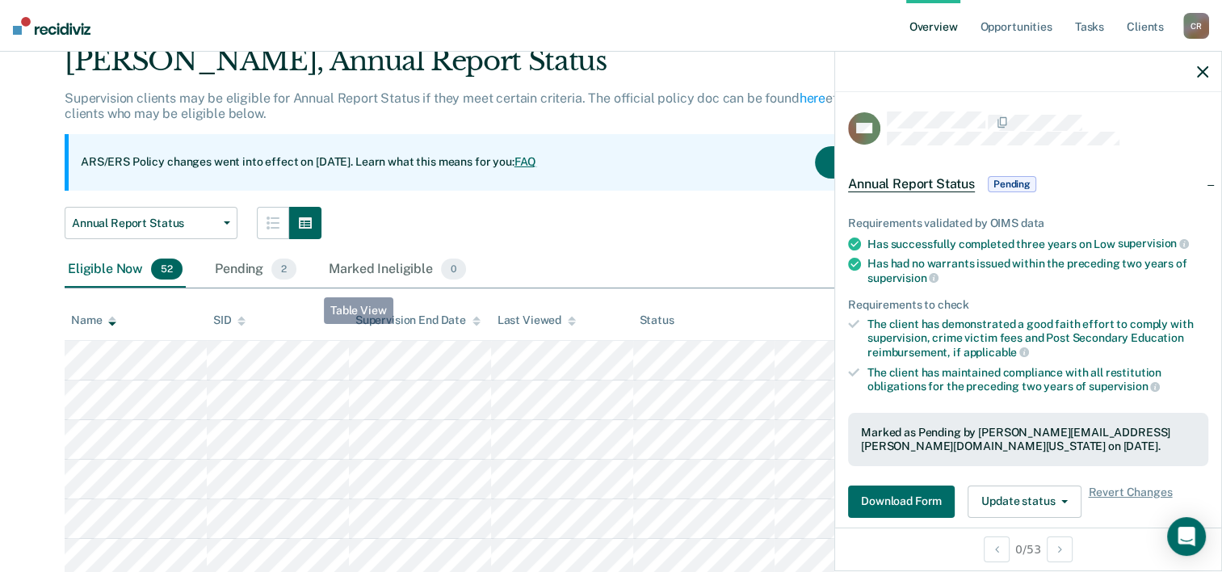
scroll to position [0, 0]
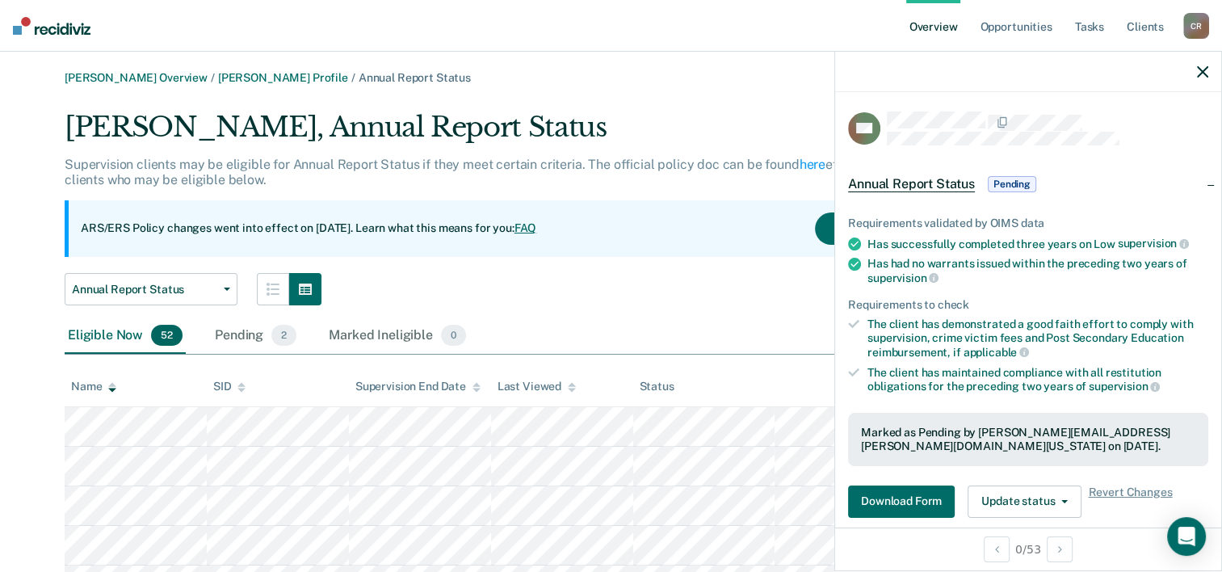
click at [644, 8] on link "Overview" at bounding box center [933, 26] width 55 height 52
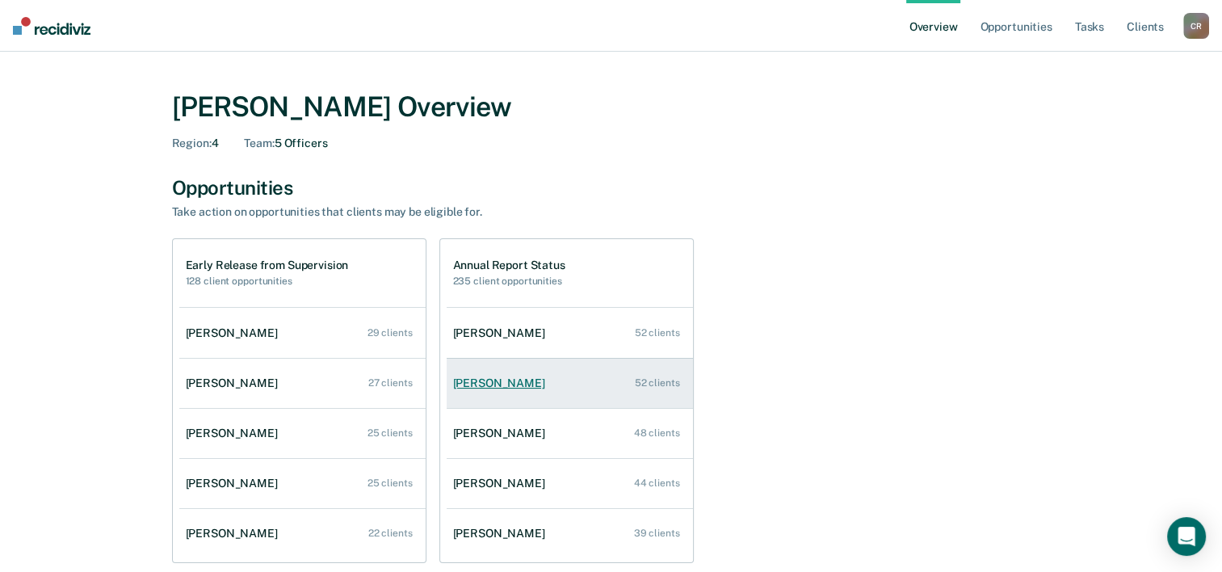
click at [511, 378] on div "[PERSON_NAME]" at bounding box center [502, 383] width 99 height 14
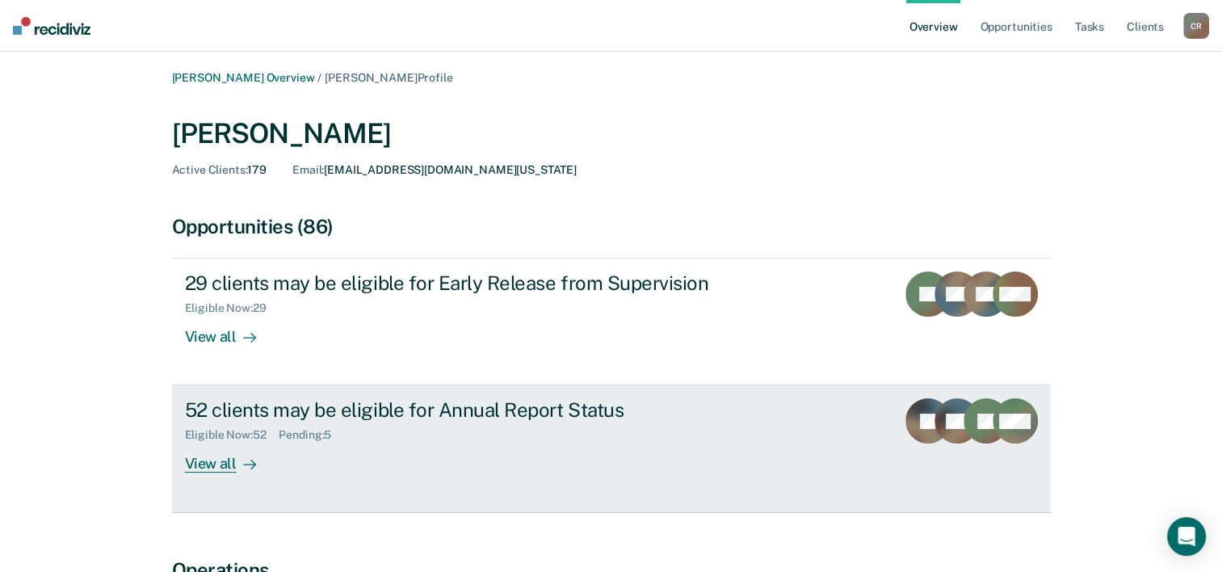
click at [217, 485] on link "52 clients may be eligible for Annual Report Status Eligible Now : 52 Pending :…" at bounding box center [611, 448] width 879 height 127
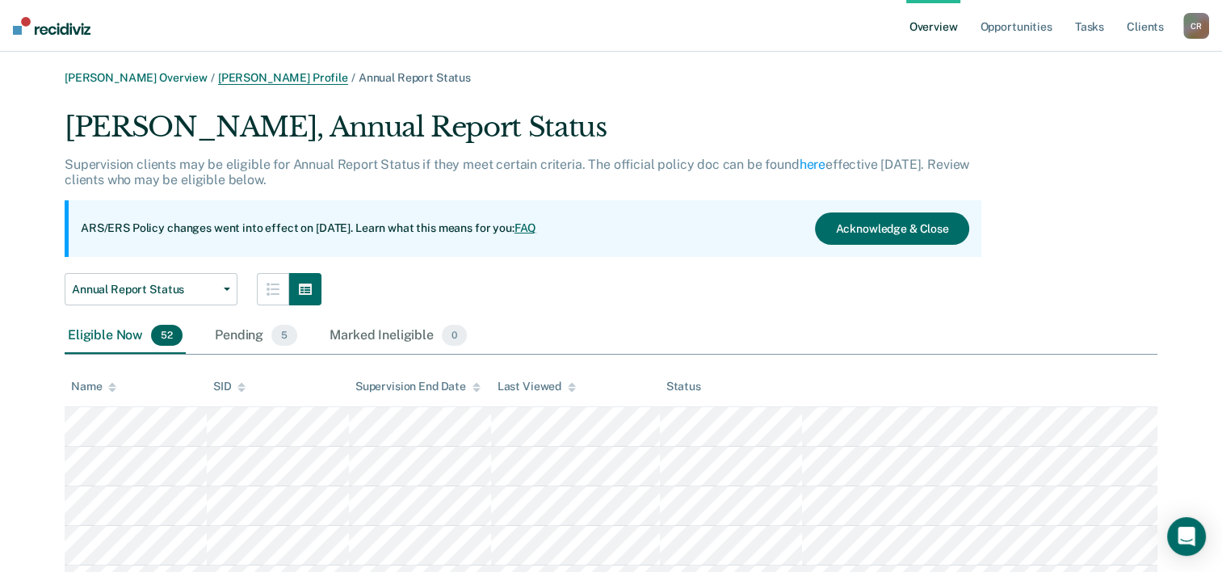
click at [288, 74] on link "[PERSON_NAME] Profile" at bounding box center [283, 78] width 130 height 14
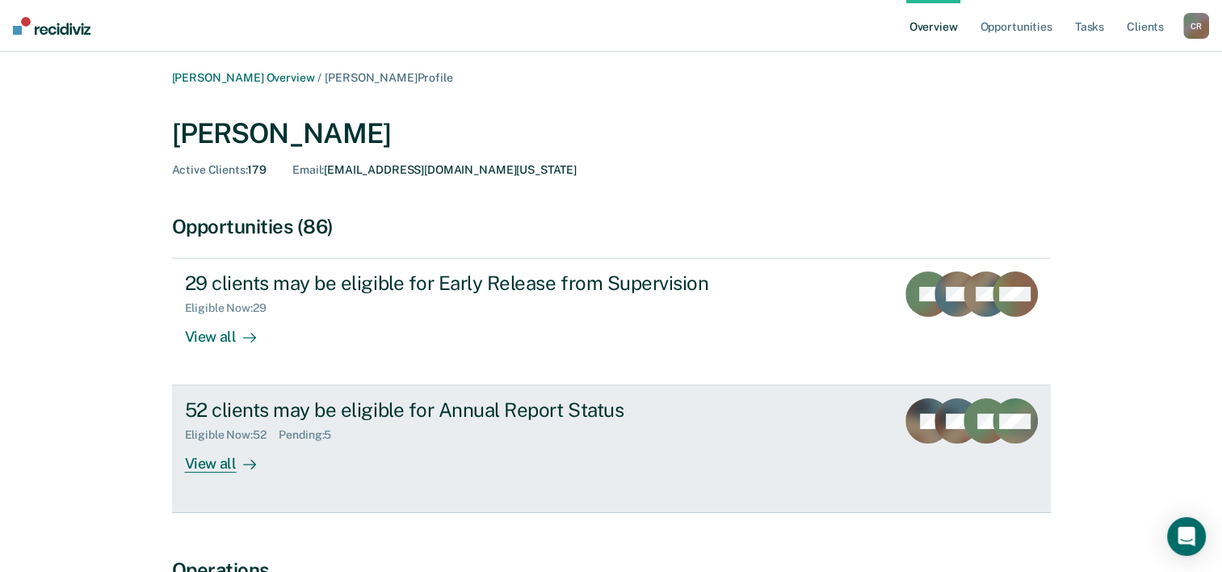
click at [197, 466] on div "View all" at bounding box center [230, 458] width 90 height 32
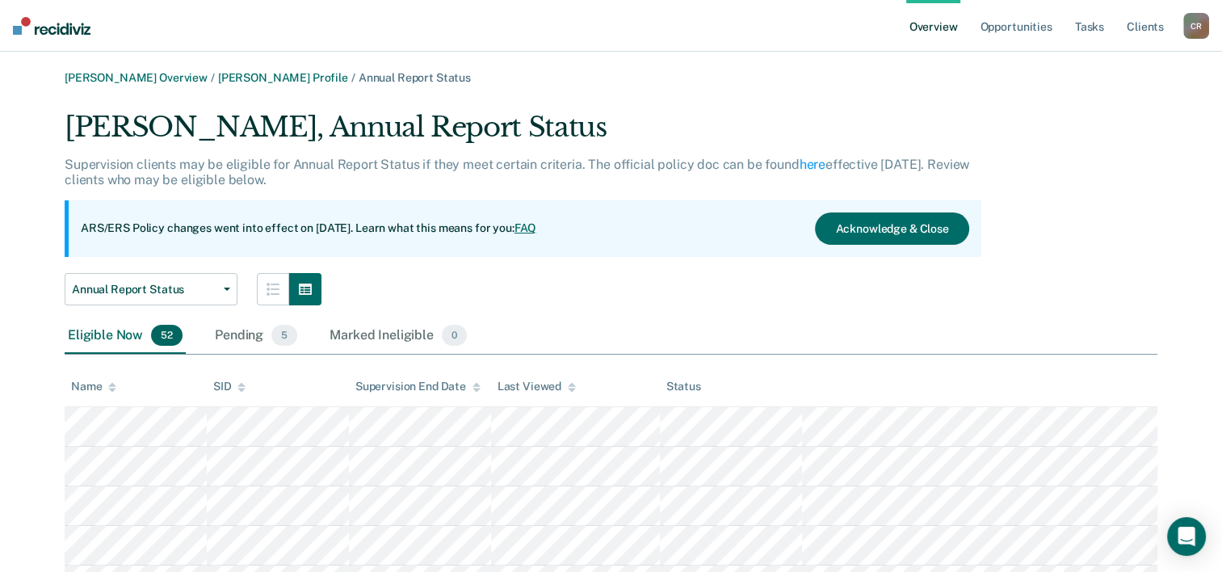
click at [636, 280] on div "Annual Report Status Annual Report Status Early Release from Supervision" at bounding box center [523, 289] width 917 height 32
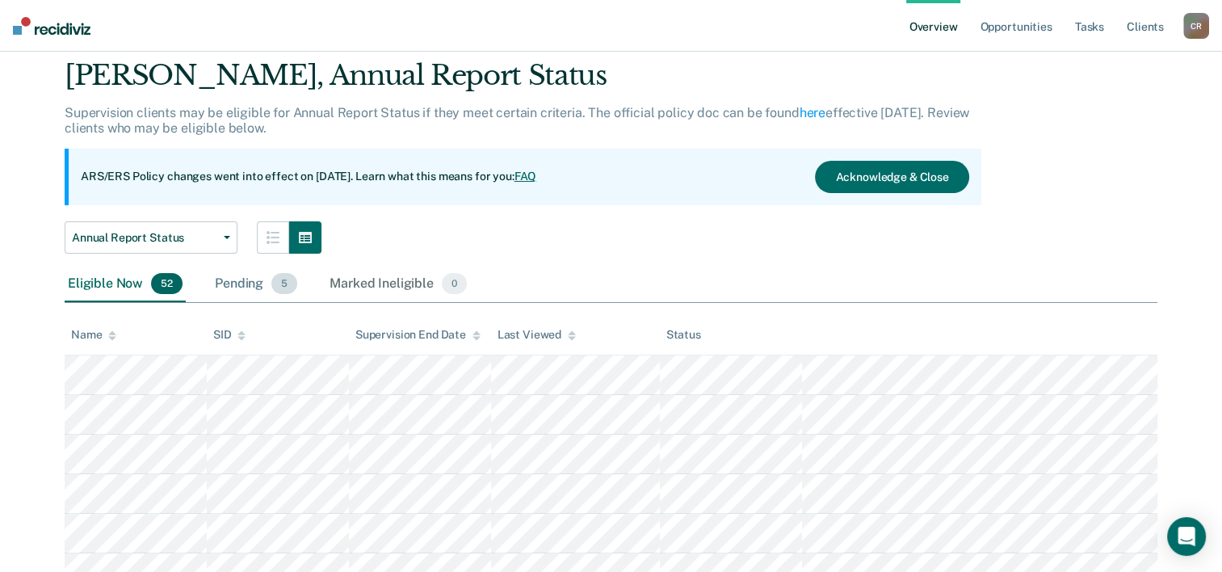
scroll to position [81, 0]
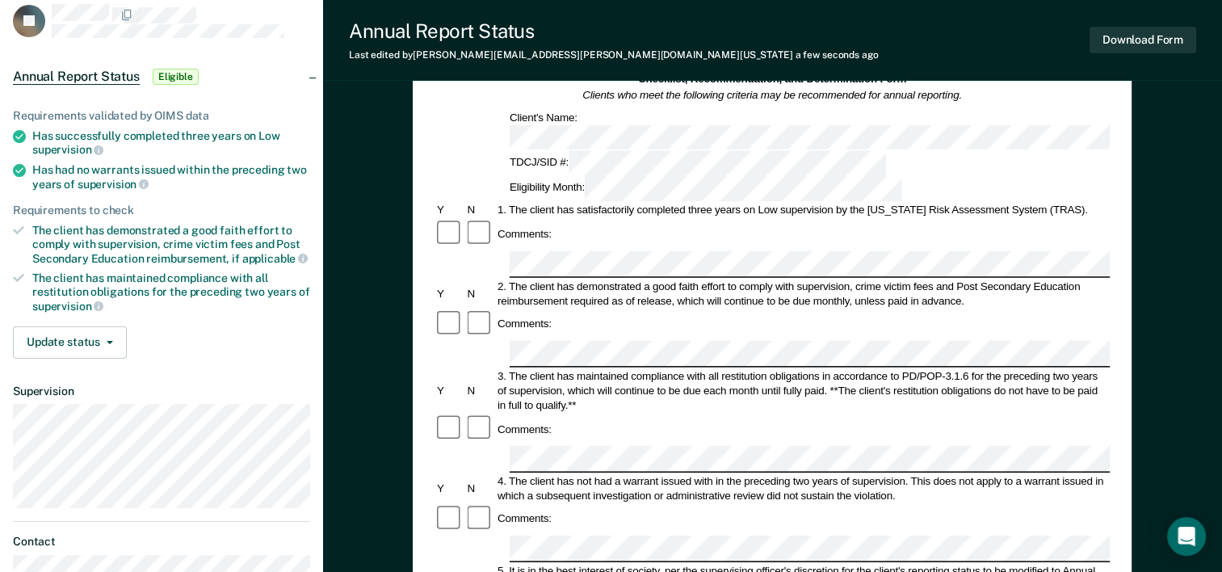
scroll to position [162, 0]
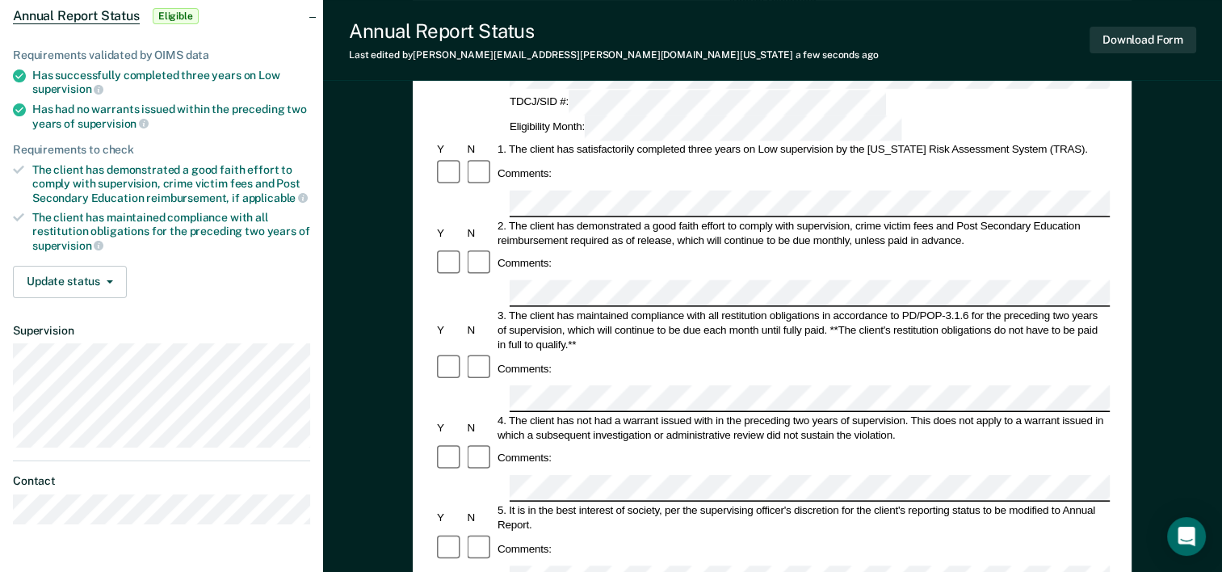
click at [644, 443] on div "Comments:" at bounding box center [772, 458] width 675 height 31
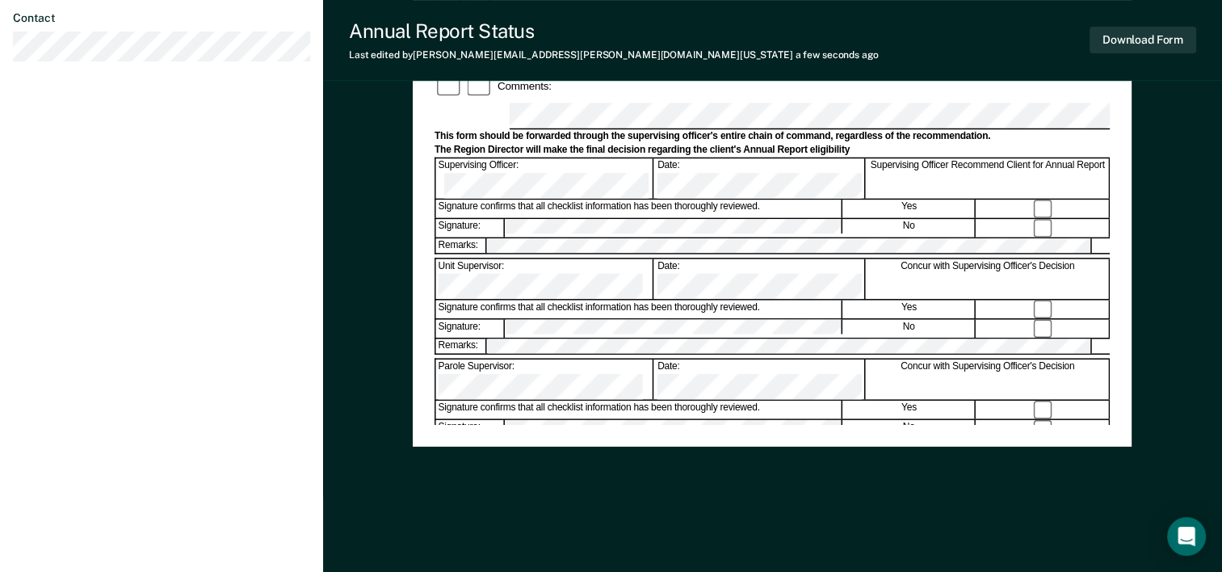
scroll to position [0, 0]
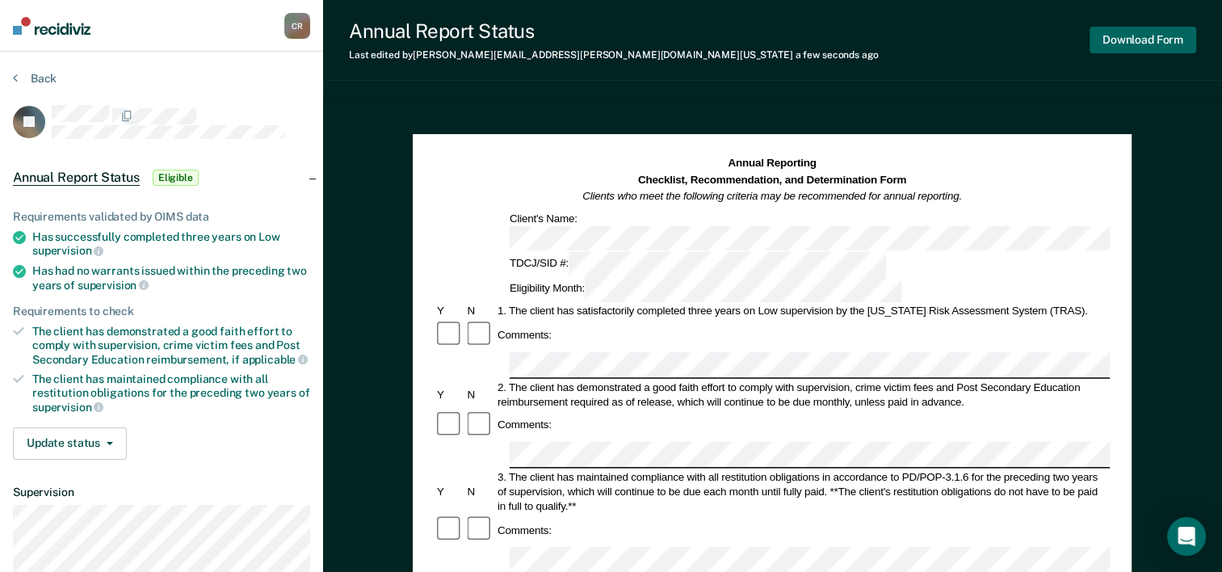
click at [644, 50] on button "Download Form" at bounding box center [1143, 40] width 107 height 27
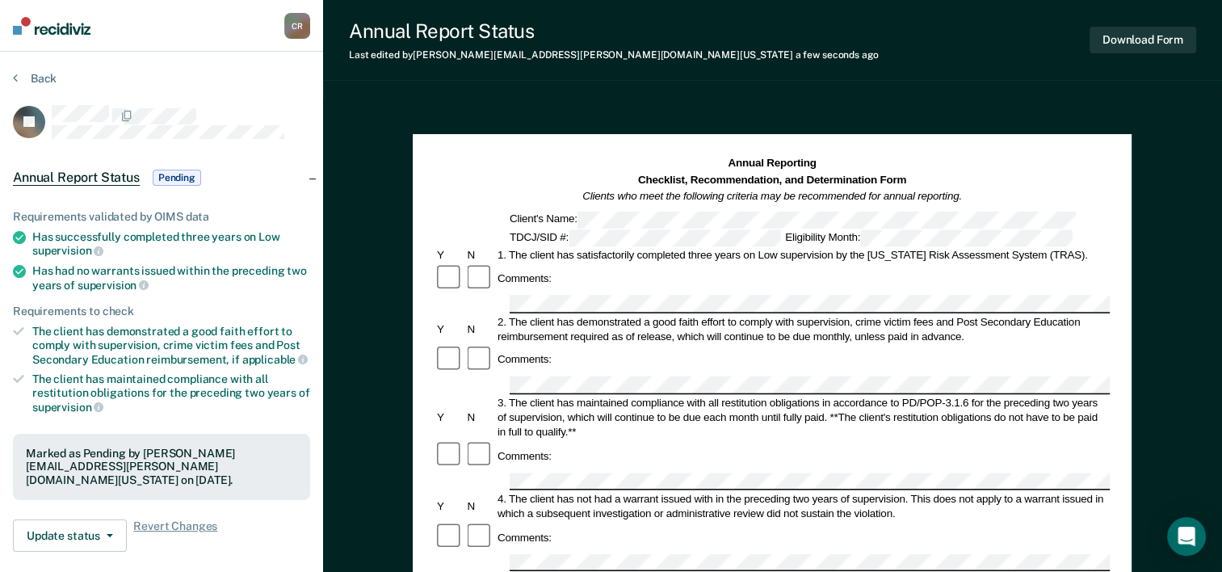
click at [16, 86] on div "Back" at bounding box center [161, 88] width 297 height 34
click at [51, 69] on section "Back JE Annual Report Status Pending Requirements validated by OIMS data Has su…" at bounding box center [161, 431] width 323 height 759
click at [42, 79] on button "Back" at bounding box center [35, 78] width 44 height 15
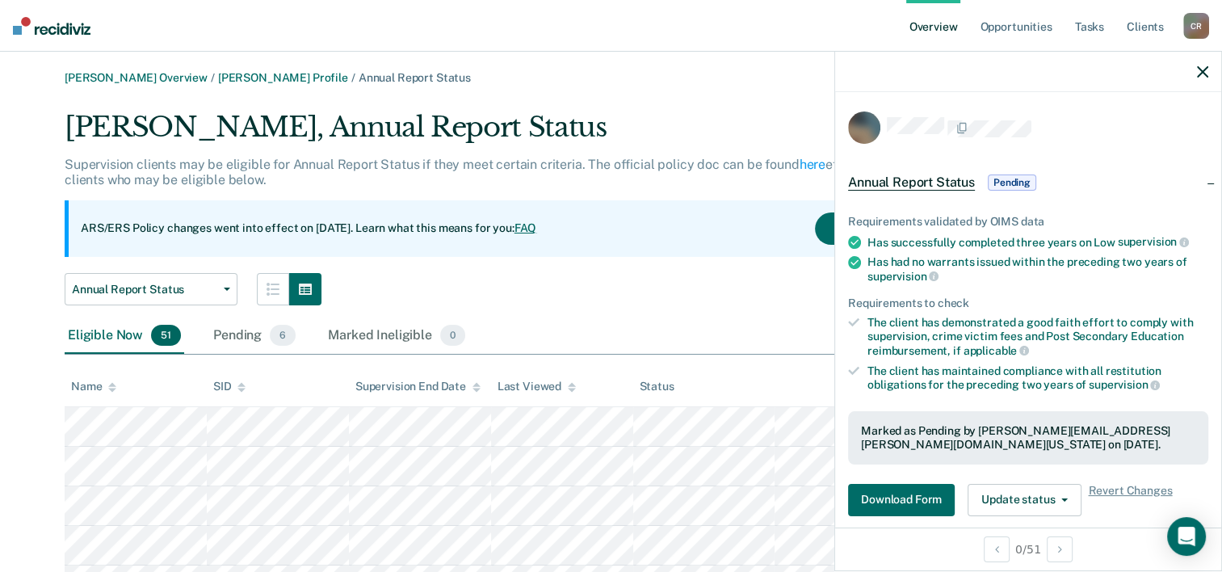
scroll to position [81, 0]
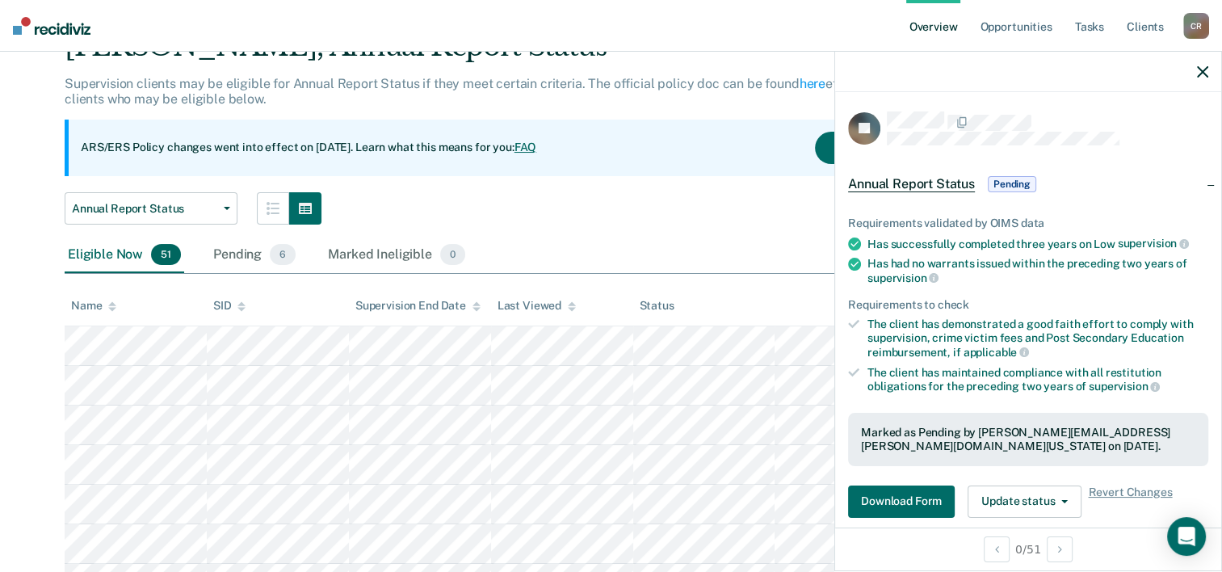
click at [611, 203] on div "Annual Report Status Annual Report Status Early Release from Supervision" at bounding box center [523, 208] width 917 height 32
click at [644, 78] on div at bounding box center [1028, 72] width 386 height 40
click at [644, 69] on icon "button" at bounding box center [1202, 71] width 11 height 11
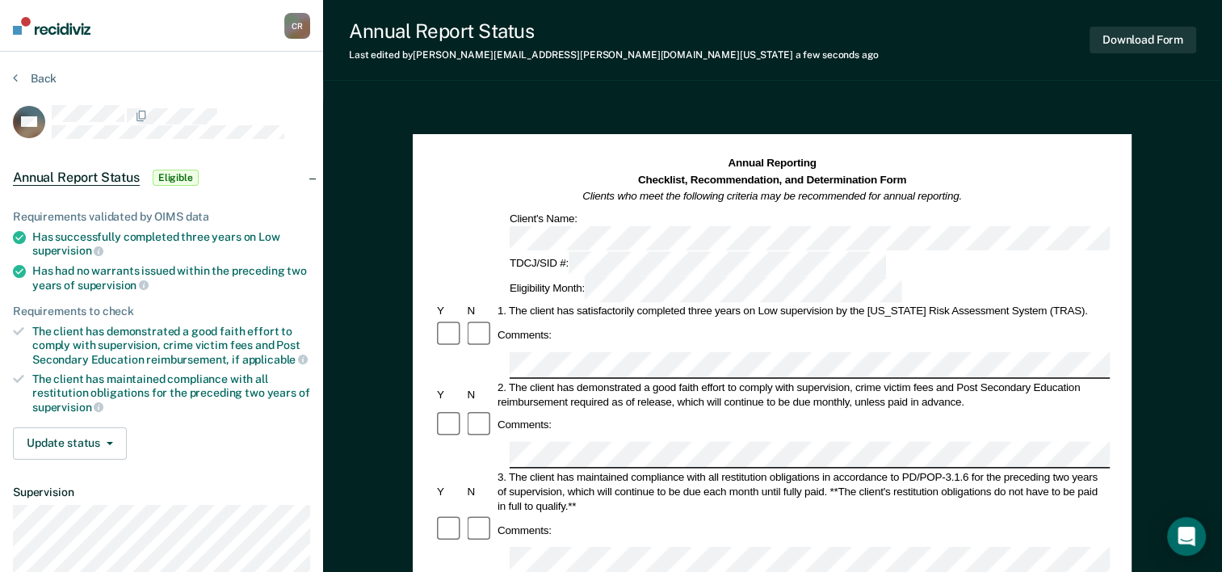
drag, startPoint x: 633, startPoint y: 346, endPoint x: 627, endPoint y: 355, distance: 11.7
click at [633, 410] on div "Comments:" at bounding box center [772, 425] width 675 height 31
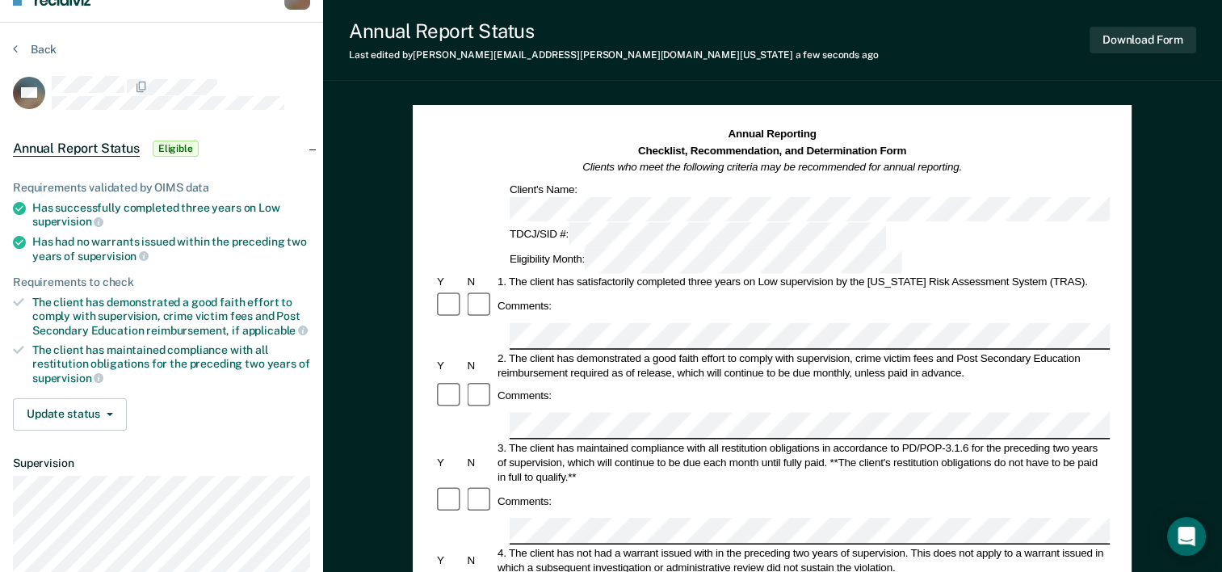
scroll to position [81, 0]
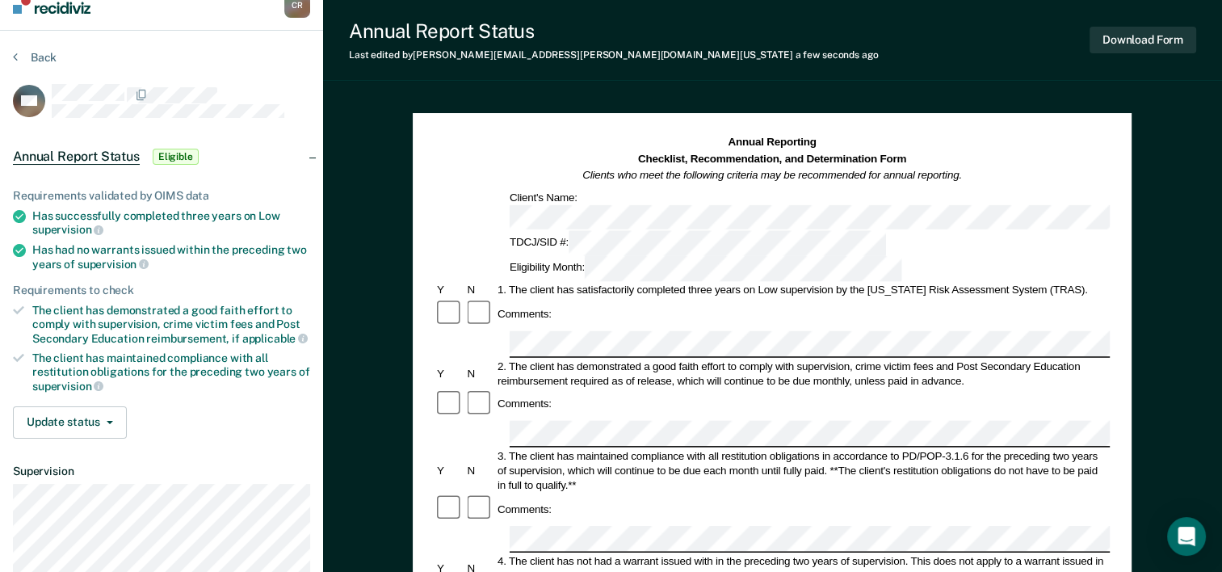
scroll to position [0, 0]
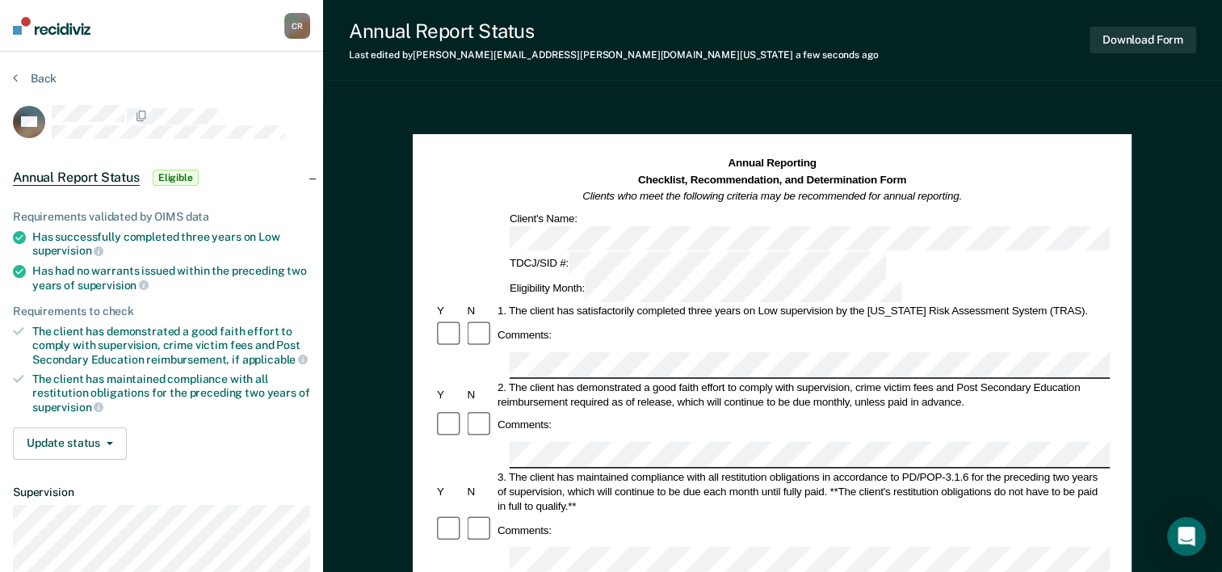
click at [644, 23] on div "Download Form" at bounding box center [1143, 39] width 107 height 41
click at [644, 37] on button "Download Form" at bounding box center [1143, 40] width 107 height 27
